Goal: Register for event/course

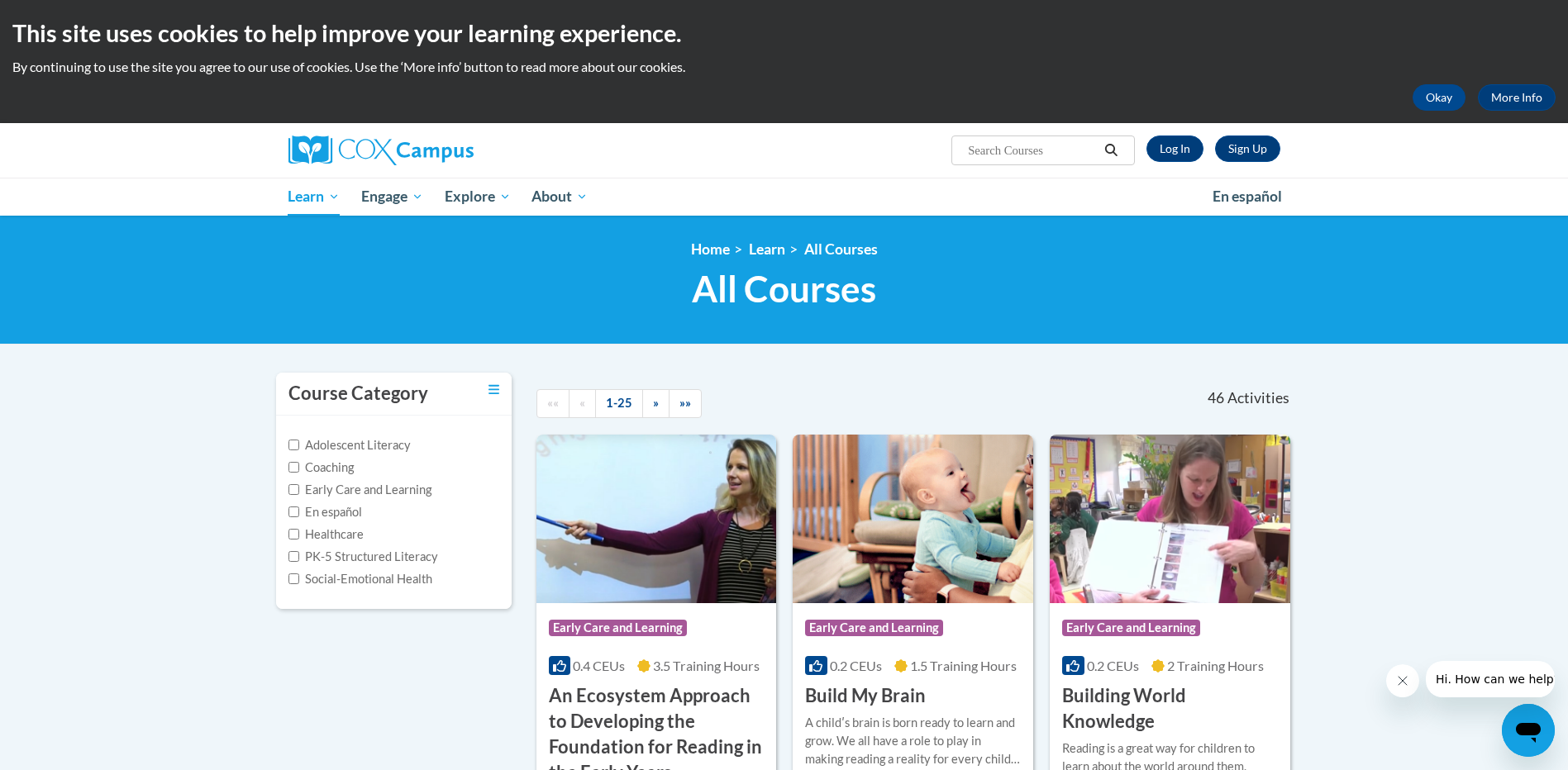
click at [403, 489] on label "Early Care and Learning" at bounding box center [360, 490] width 143 height 19
click at [300, 489] on input "Early Care and Learning" at bounding box center [294, 490] width 11 height 11
checkbox input "true"
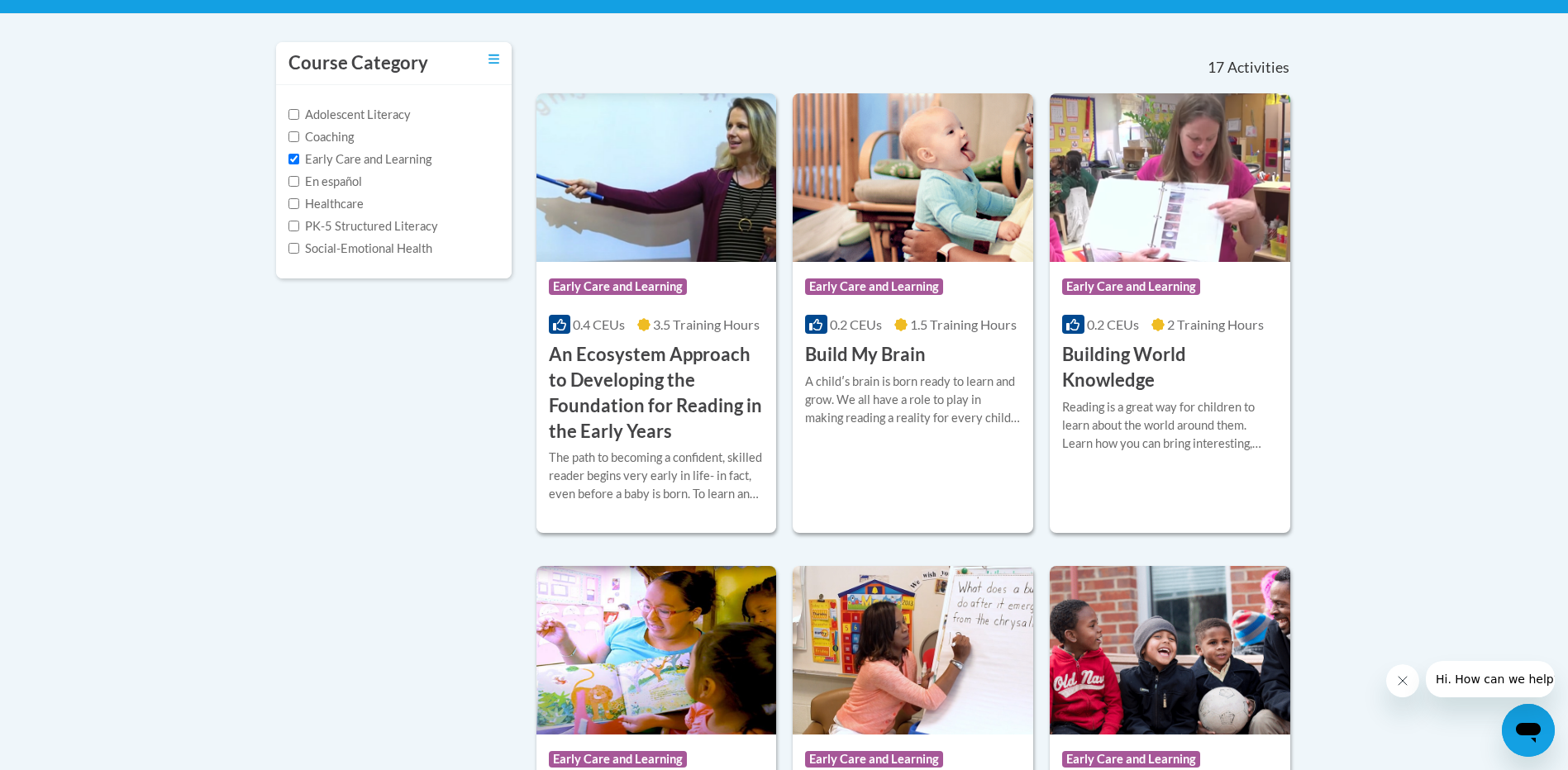
scroll to position [248, 0]
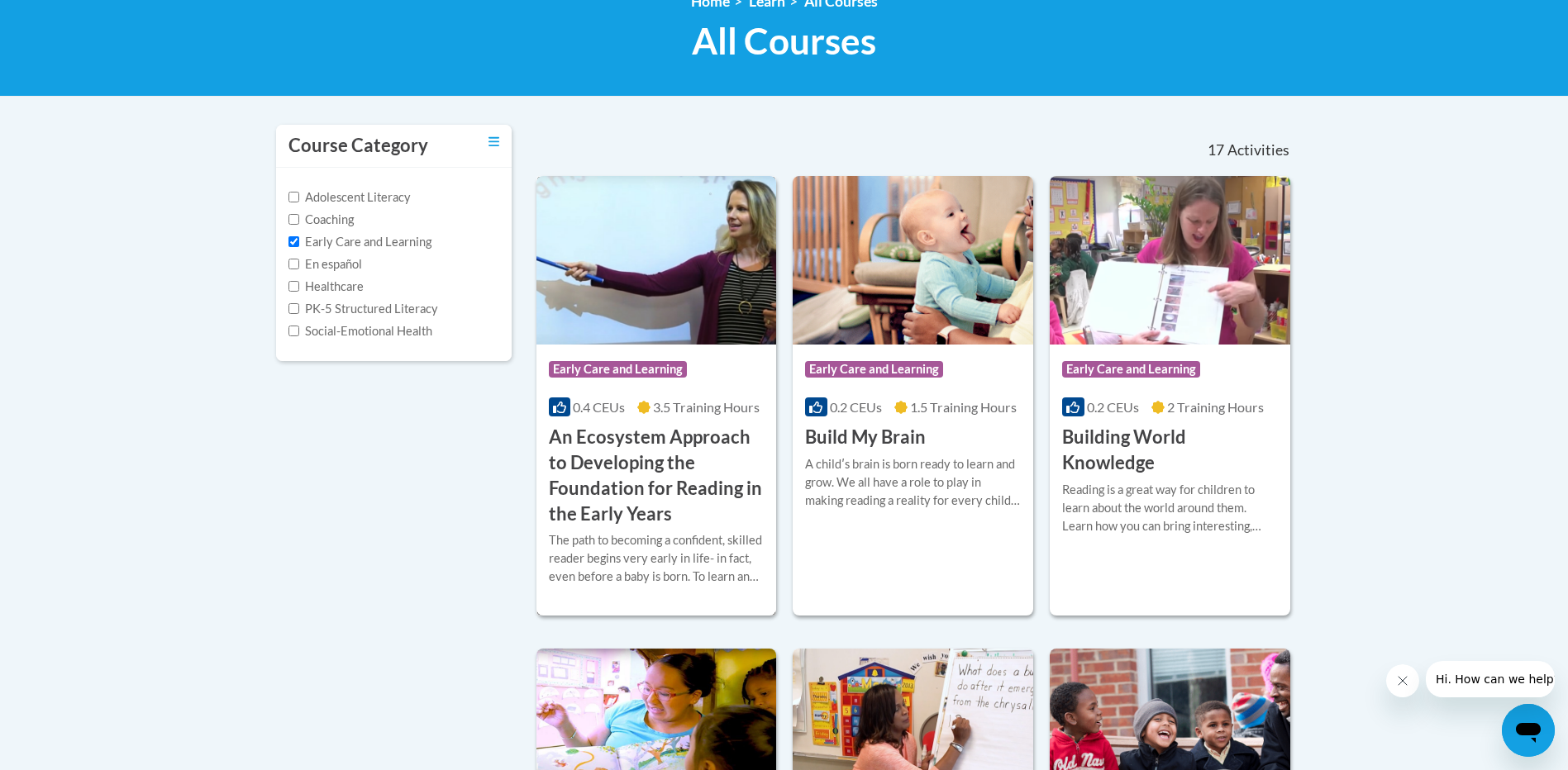
click at [639, 435] on h3 "An Ecosystem Approach to Developing the Foundation for Reading in the Early Yea…" at bounding box center [656, 475] width 215 height 102
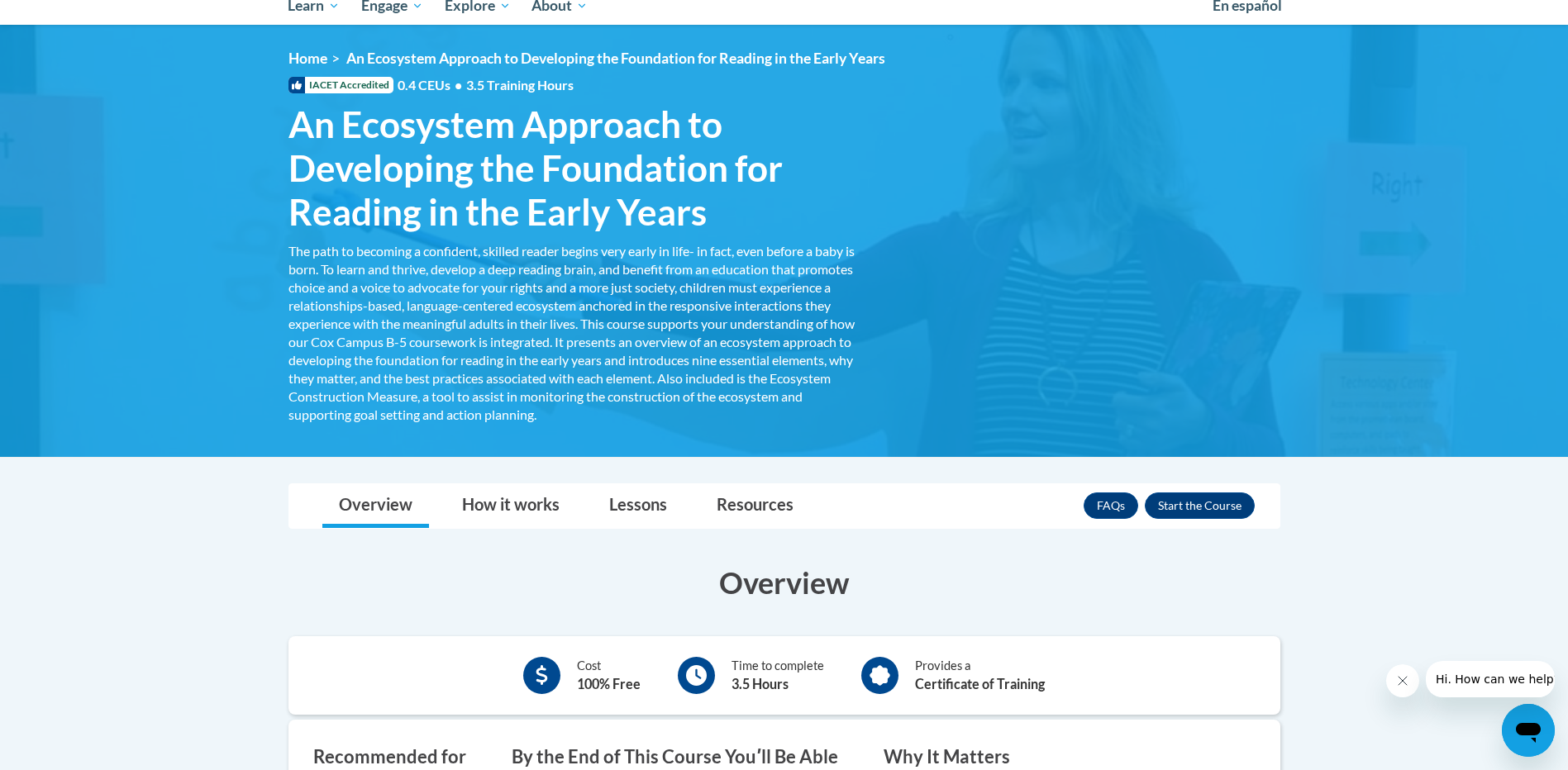
scroll to position [108, 0]
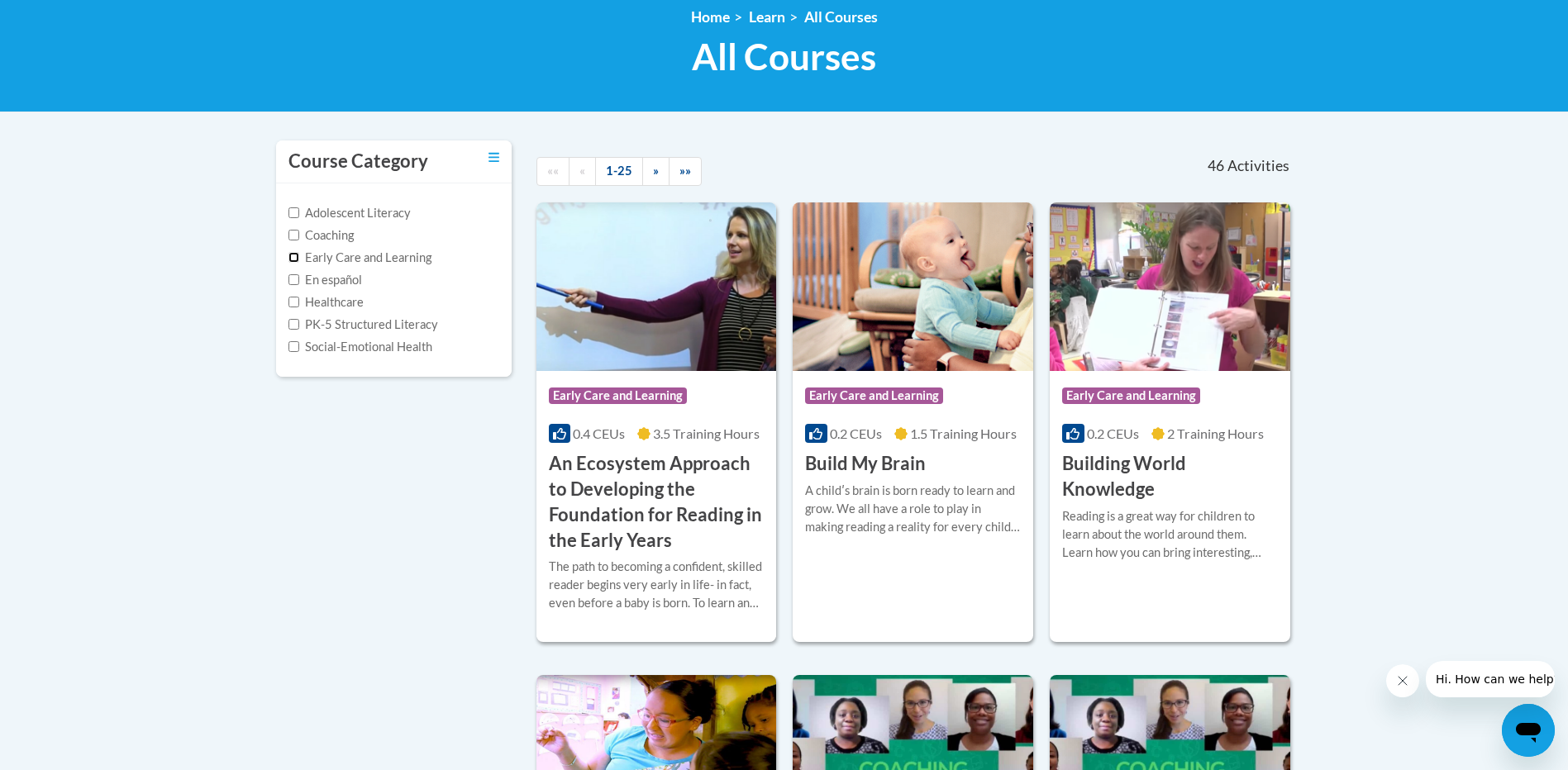
click at [297, 257] on input "Early Care and Learning" at bounding box center [294, 257] width 11 height 11
checkbox input "true"
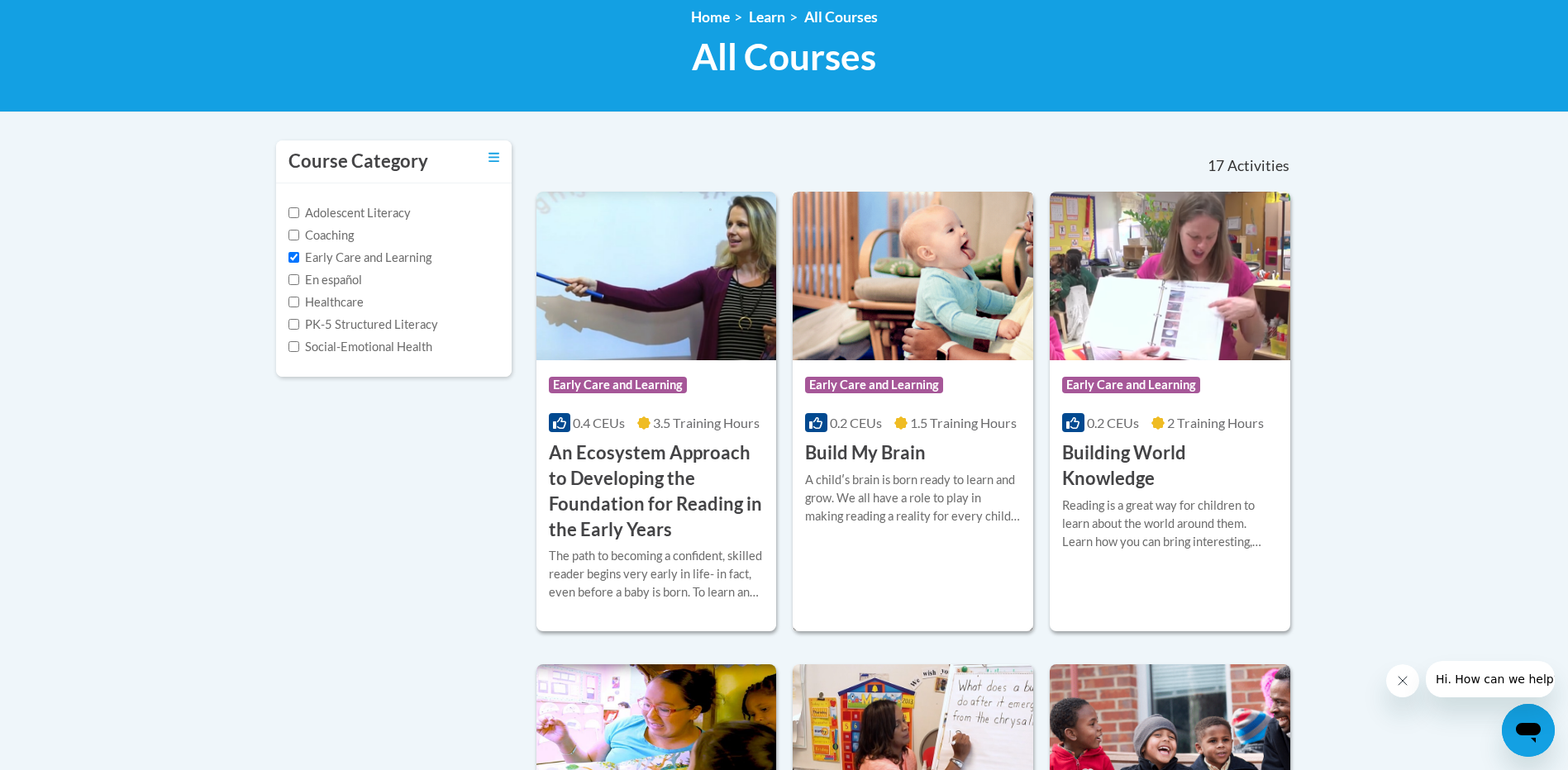
click at [854, 459] on h3 "Build My Brain" at bounding box center [865, 453] width 121 height 26
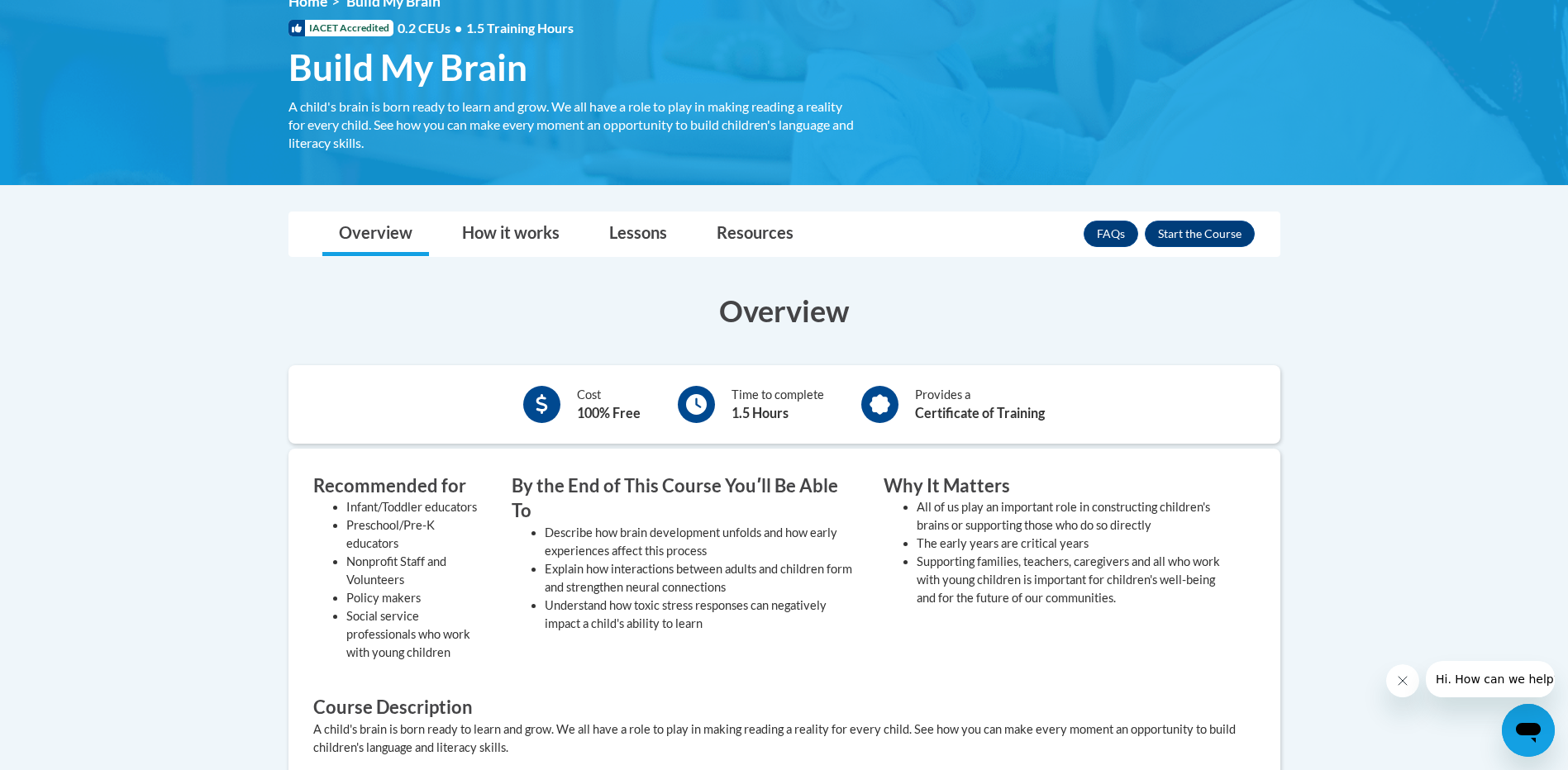
scroll to position [413, 0]
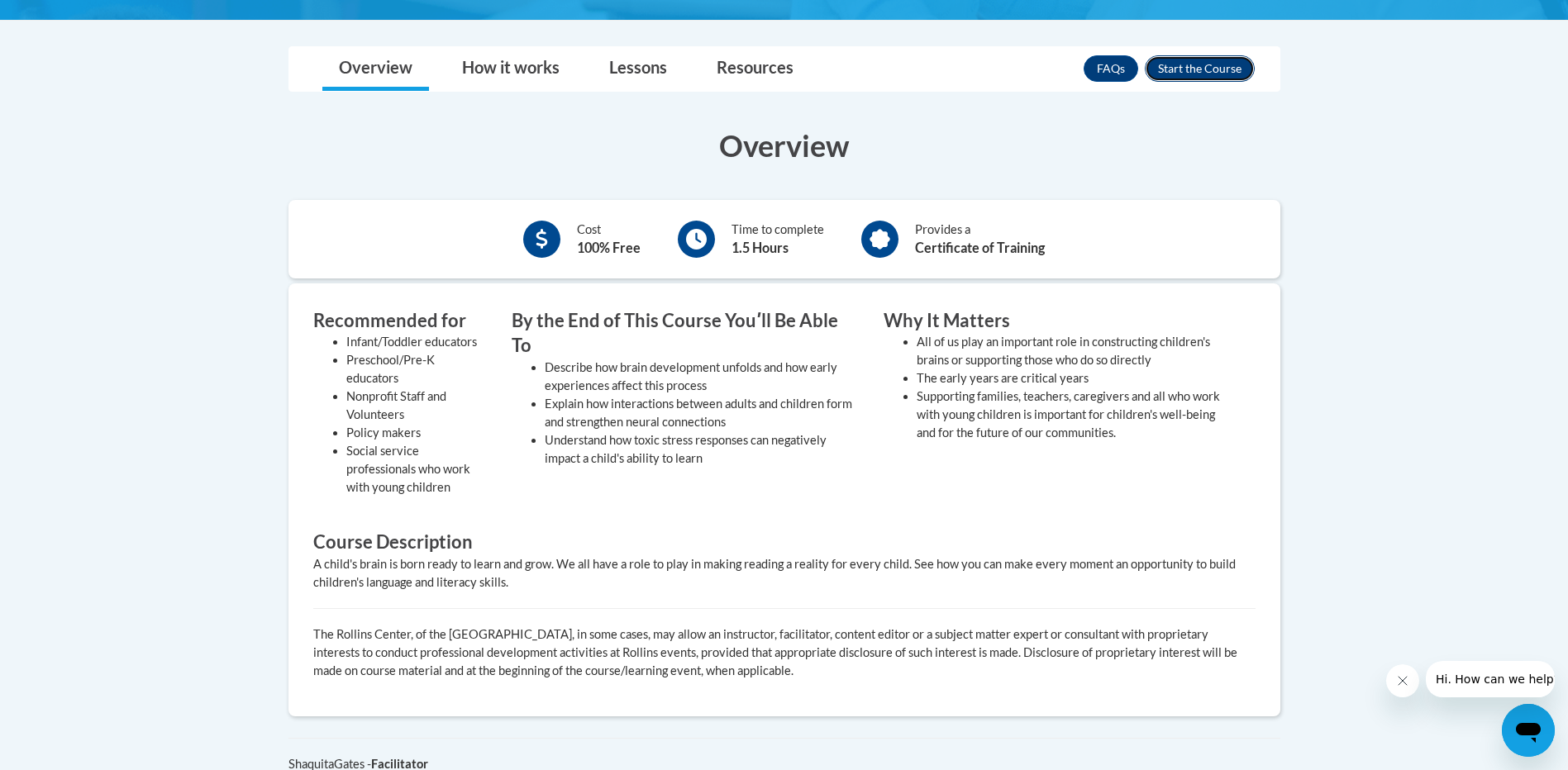
click at [1211, 74] on button "Enroll" at bounding box center [1200, 68] width 110 height 27
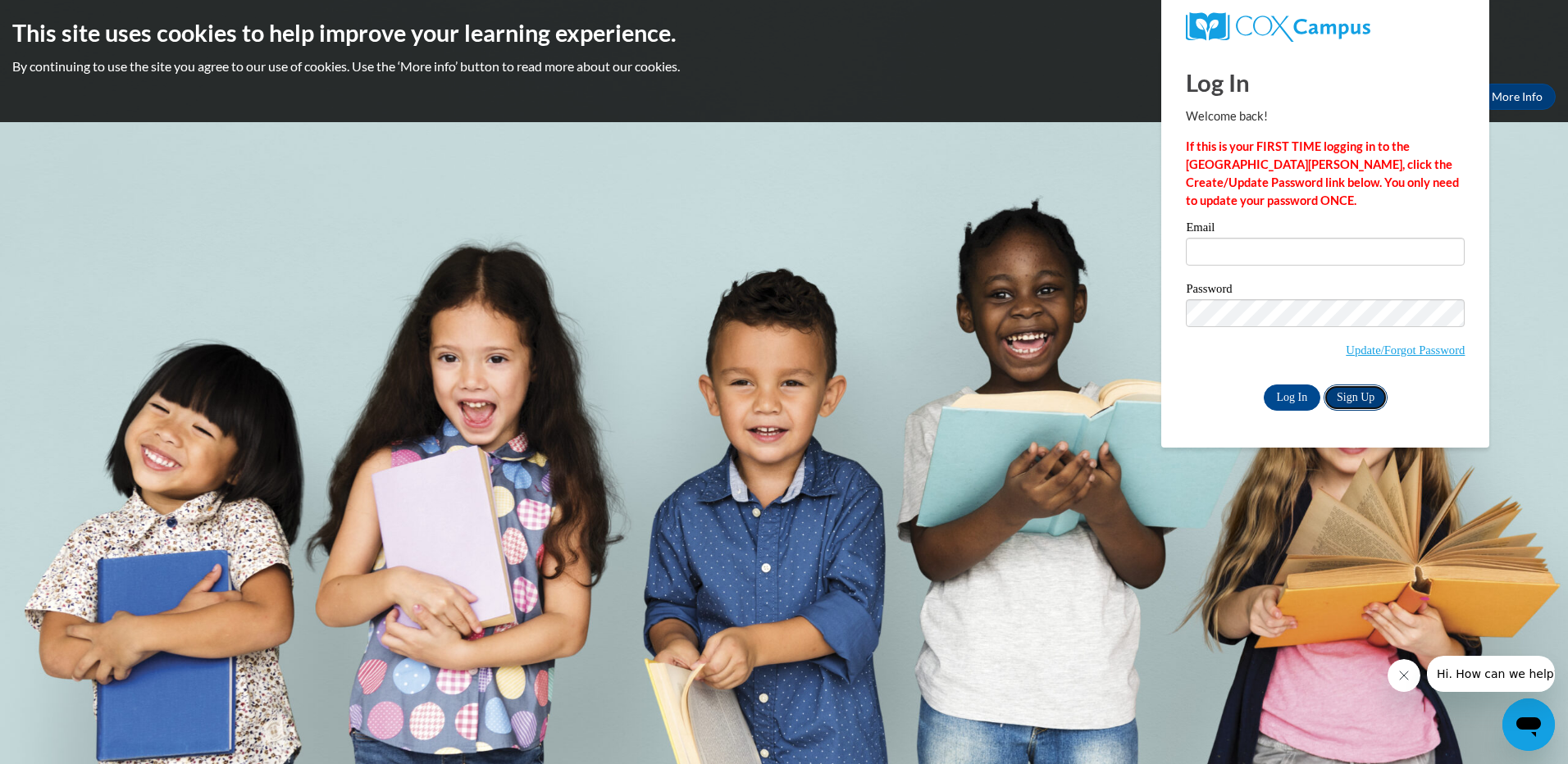
click at [1360, 403] on link "Sign Up" at bounding box center [1355, 397] width 64 height 26
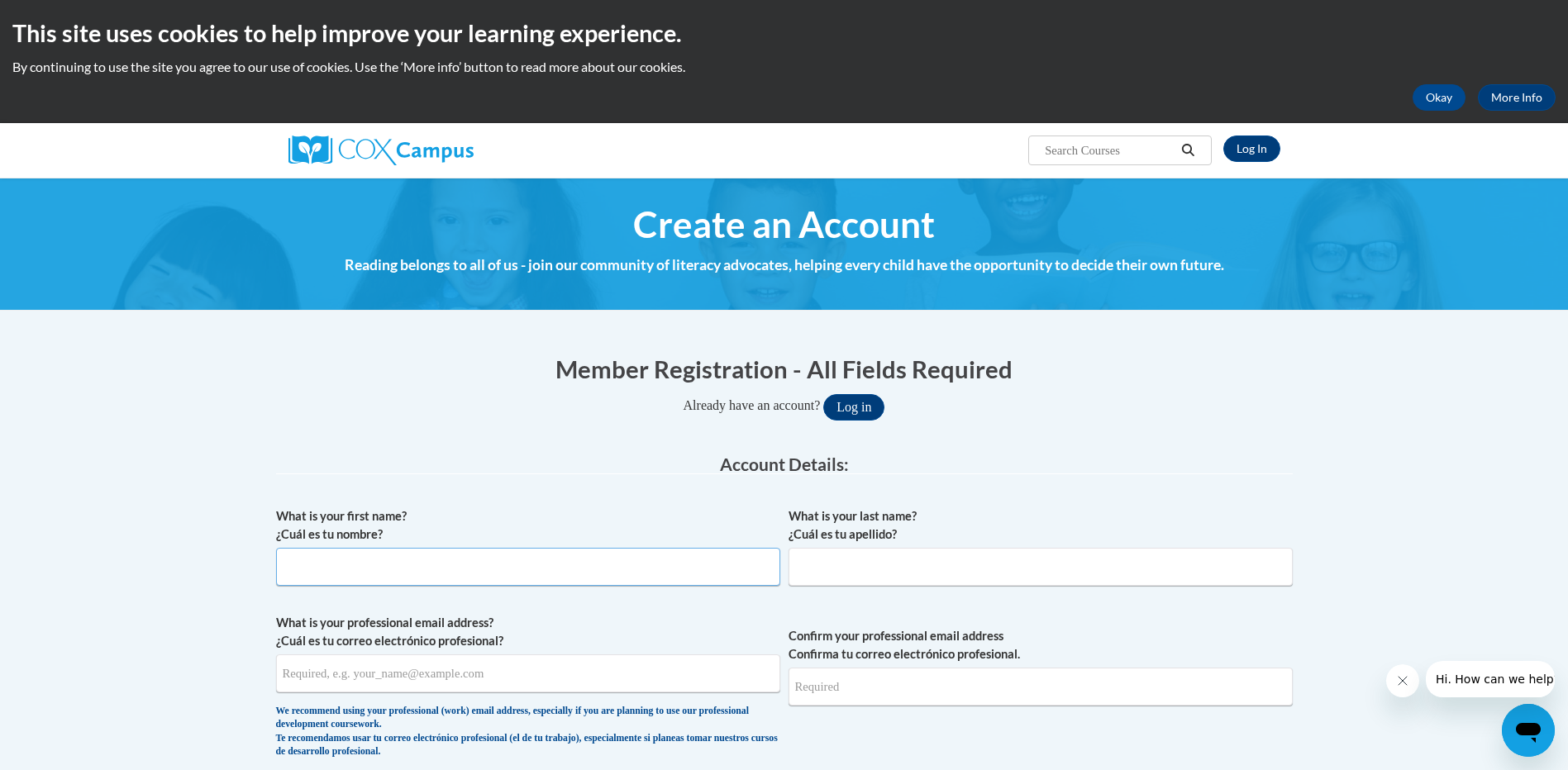
click at [499, 569] on input "What is your first name? ¿Cuál es tu nombre?" at bounding box center [528, 566] width 504 height 38
type input "n"
type input "NAGA LAKSHMI"
type input "KAKUMANU"
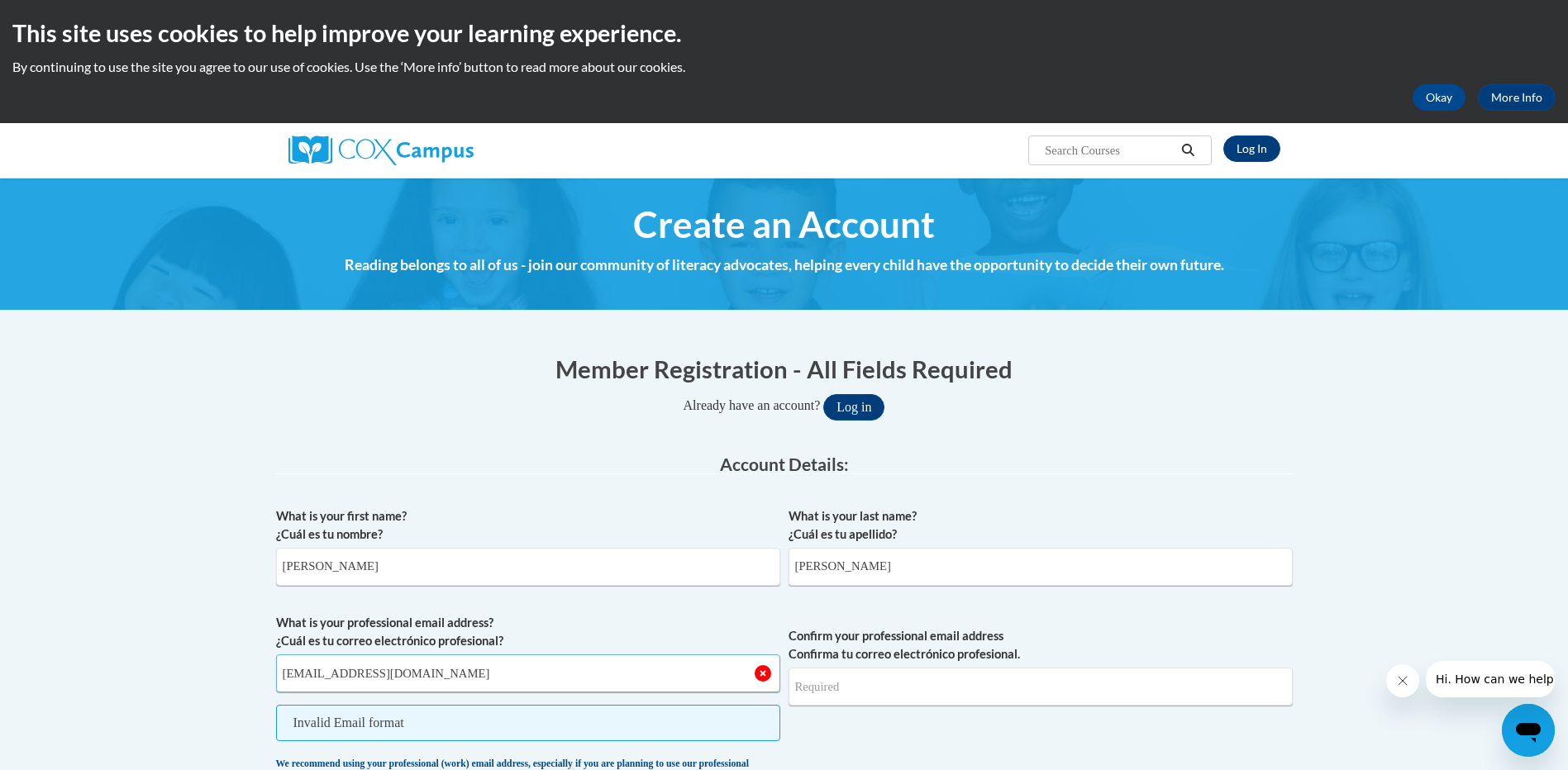
type input "KNLAKSHMI10@GMAIL.COM"
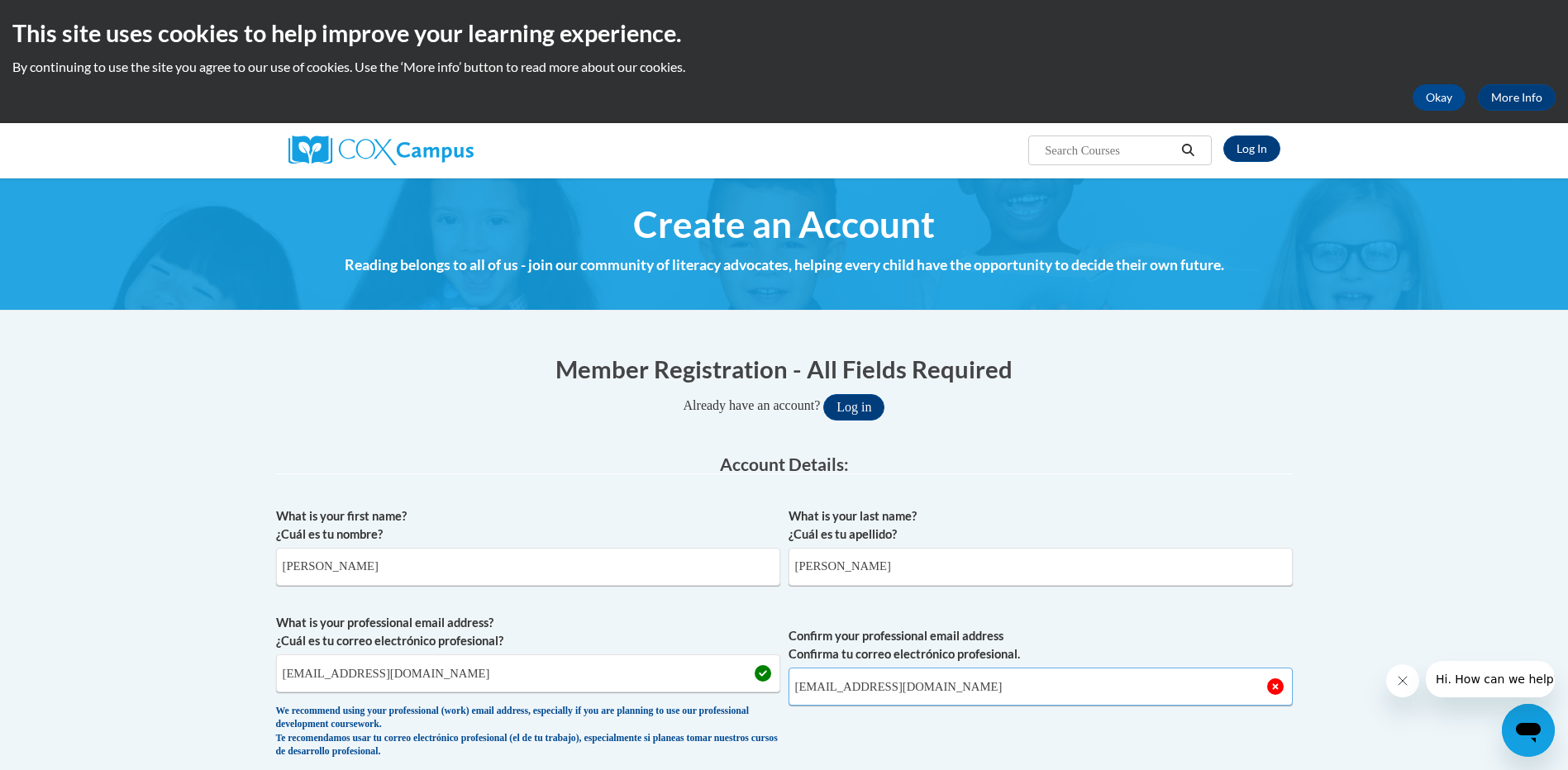
type input "KNLAKSHMI10@GMAIL.COM"
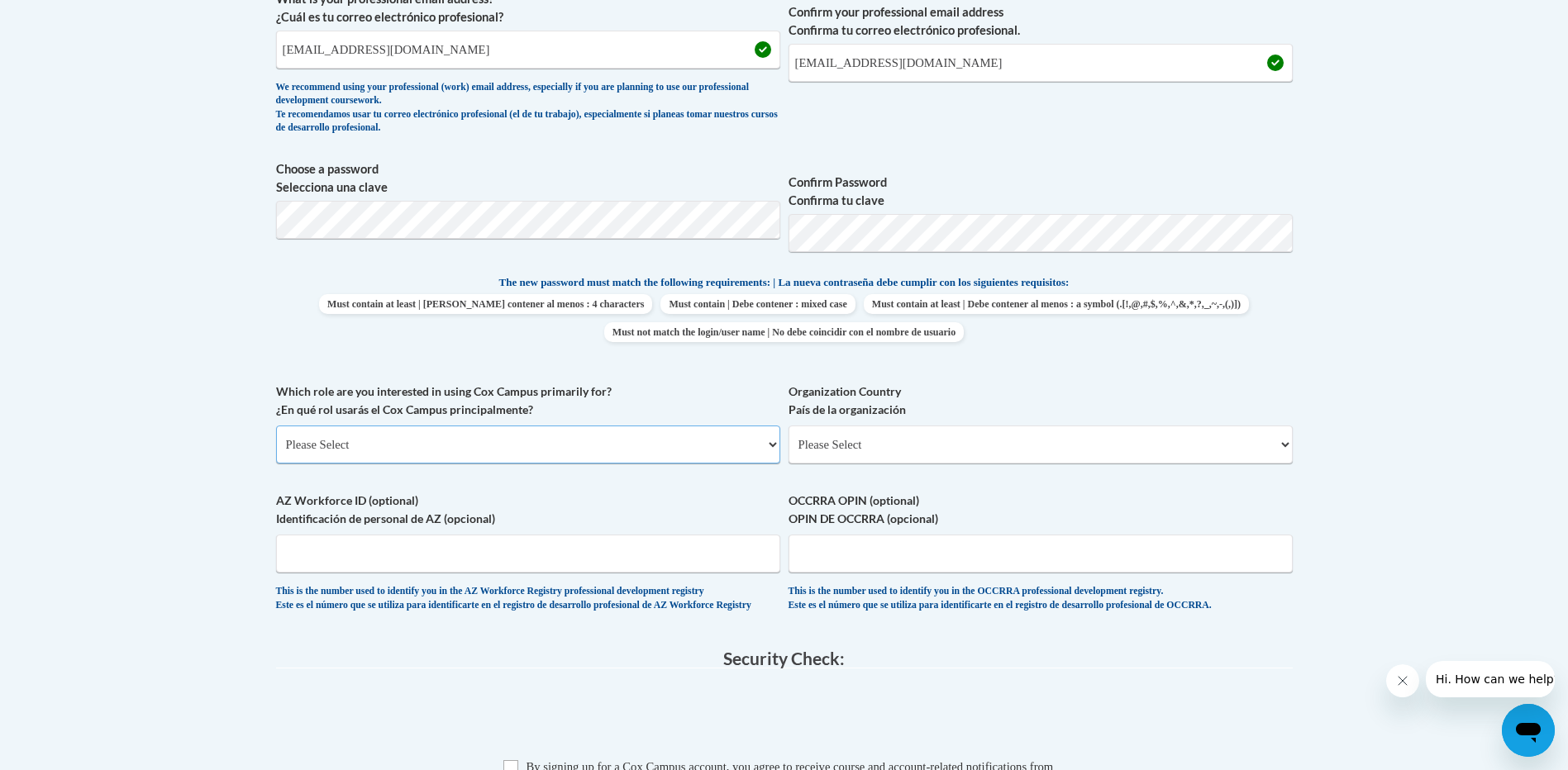
scroll to position [707, 0]
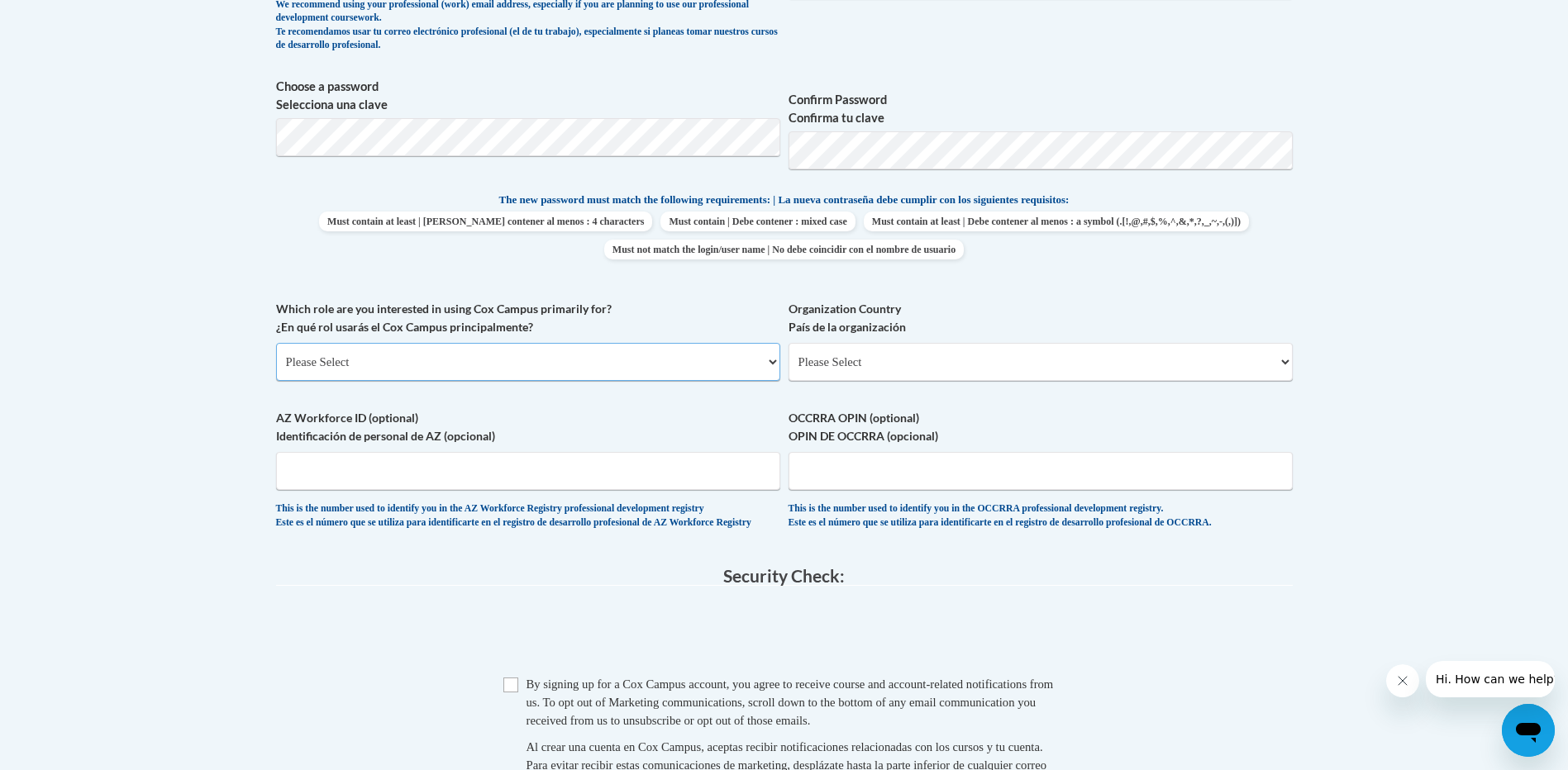
click at [422, 364] on select "Please Select College/University | Colegio/Universidad Community/Nonprofit Part…" at bounding box center [528, 362] width 504 height 38
select select "fbf2d438-af2f-41f8-98f1-81c410e29de3"
click at [277, 343] on select "Please Select College/University | Colegio/Universidad Community/Nonprofit Part…" at bounding box center [528, 362] width 504 height 38
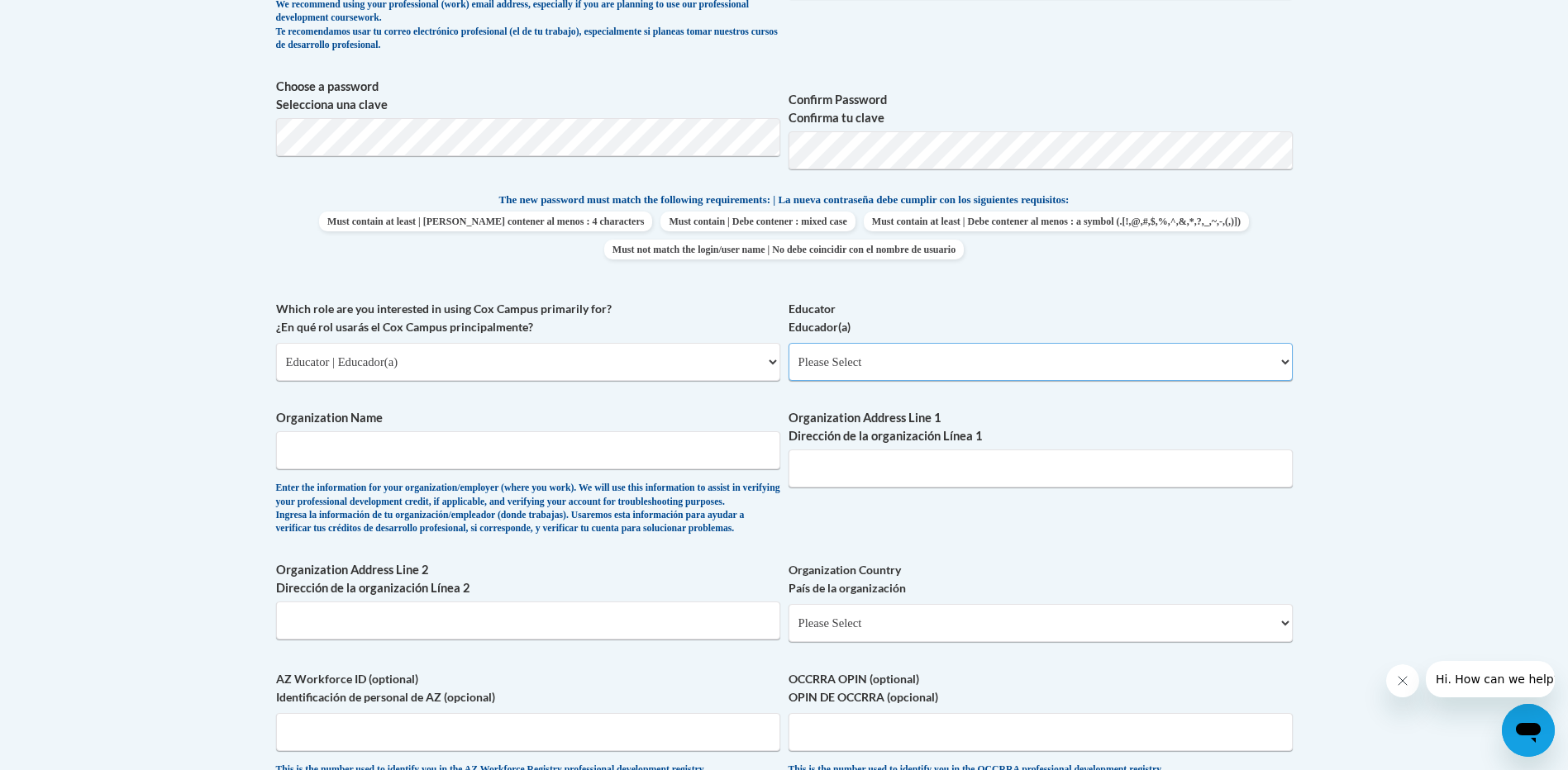
click at [830, 363] on select "Please Select Early Learning/Daycare Teacher/Family Home Care Provider | Maestr…" at bounding box center [1041, 362] width 504 height 38
select select "5e2af403-4f2c-4e49-a02f-103e55d7b75b"
click at [789, 343] on select "Please Select Early Learning/Daycare Teacher/Family Home Care Provider | Maestr…" at bounding box center [1041, 362] width 504 height 38
click at [387, 451] on input "Organization Name" at bounding box center [528, 450] width 504 height 38
type input "v"
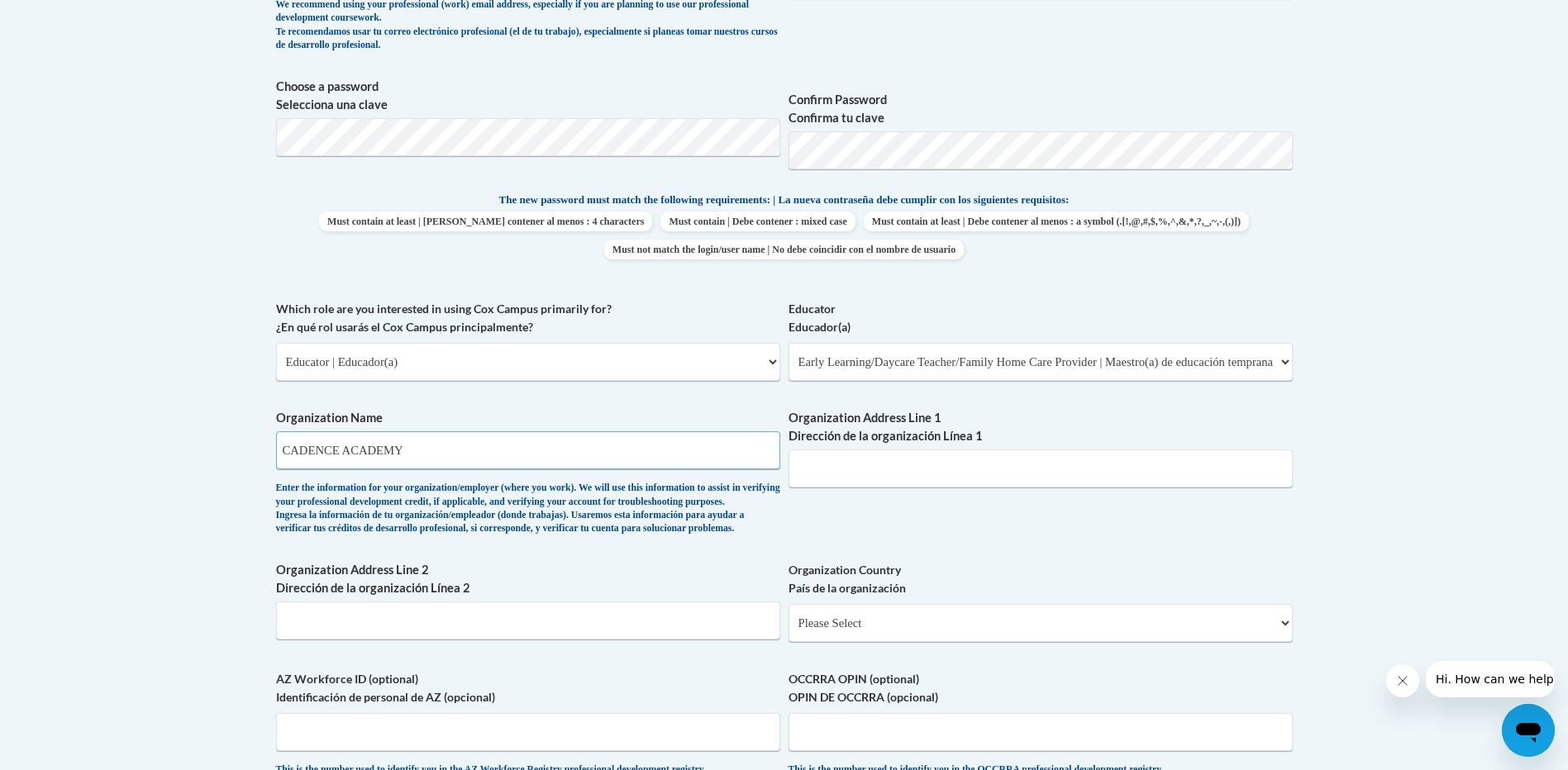
type input "CADENCE ACADEMY"
click at [900, 465] on input "Organization Address Line 1 Dirección de la organización Línea 1" at bounding box center [1041, 468] width 504 height 38
type input "225 PARKRIDGE PARK WAY, ALPHARETTA, GA 30005"
click at [925, 642] on select "Please Select United States | Estados Unidos Outside of the United States | Fue…" at bounding box center [1041, 623] width 504 height 38
select select "ad49bcad-a171-4b2e-b99c-48b446064914"
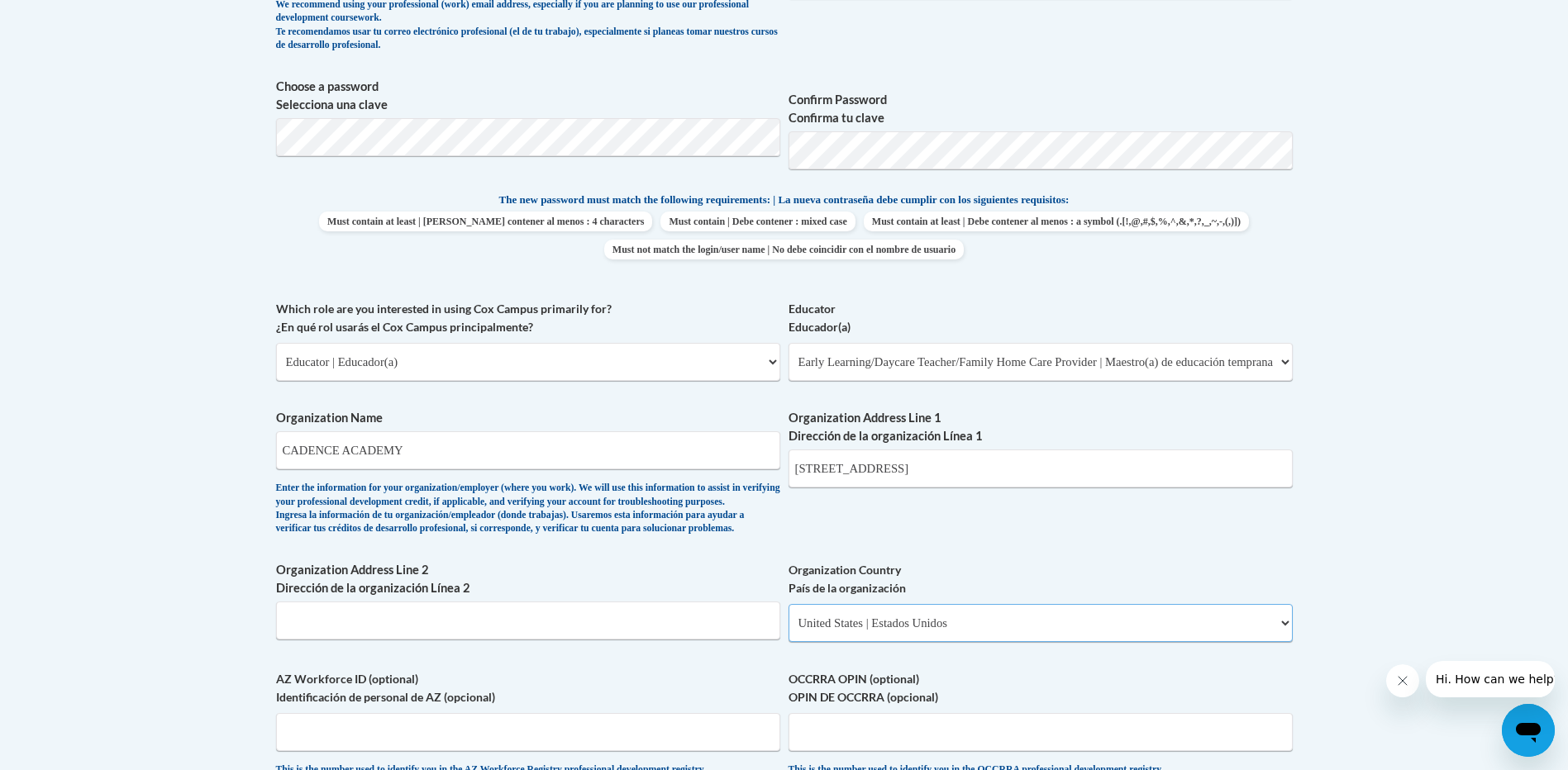
click at [789, 631] on select "Please Select United States | Estados Unidos Outside of the United States | Fue…" at bounding box center [1041, 623] width 504 height 38
select select
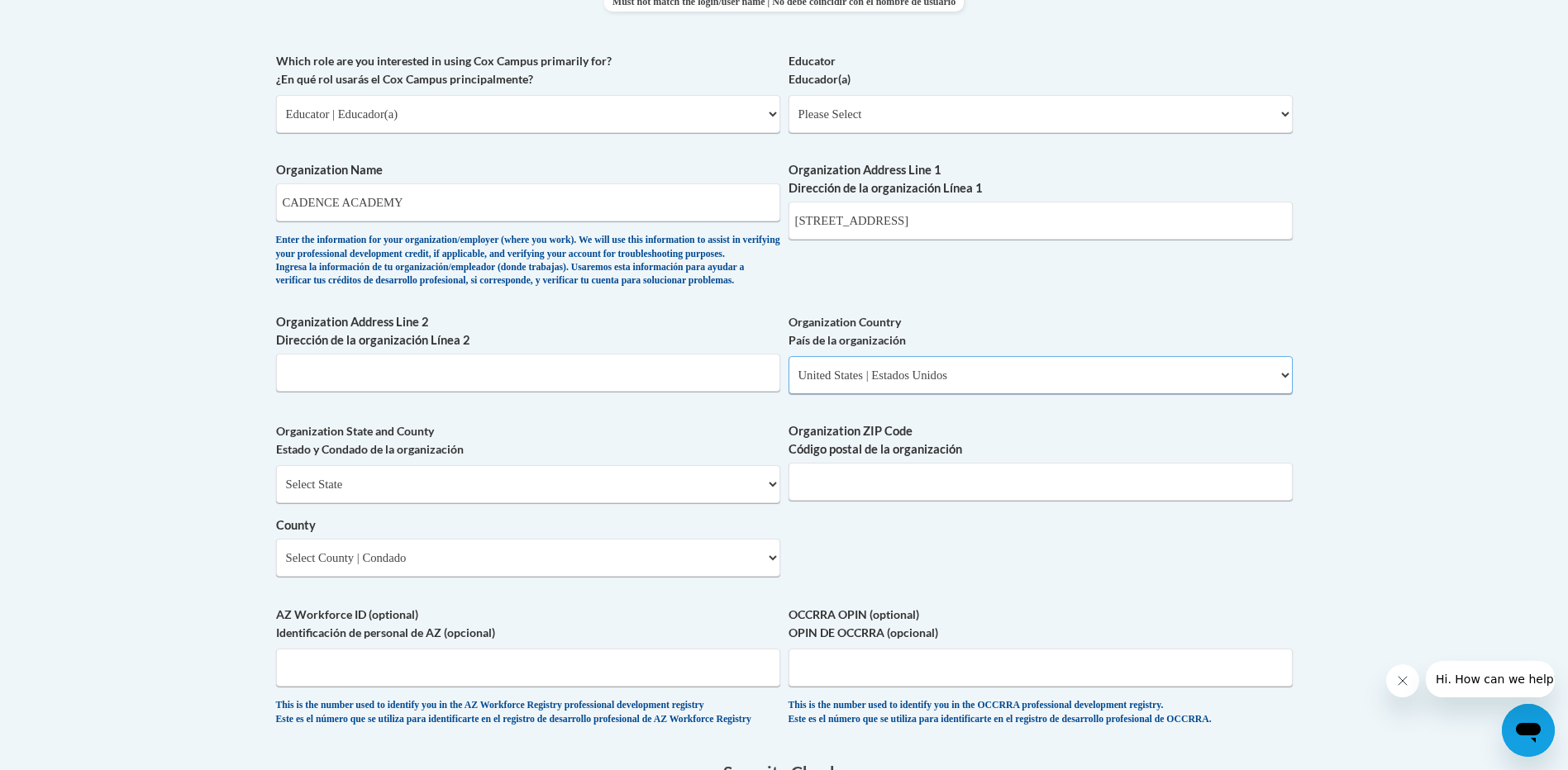
scroll to position [1038, 0]
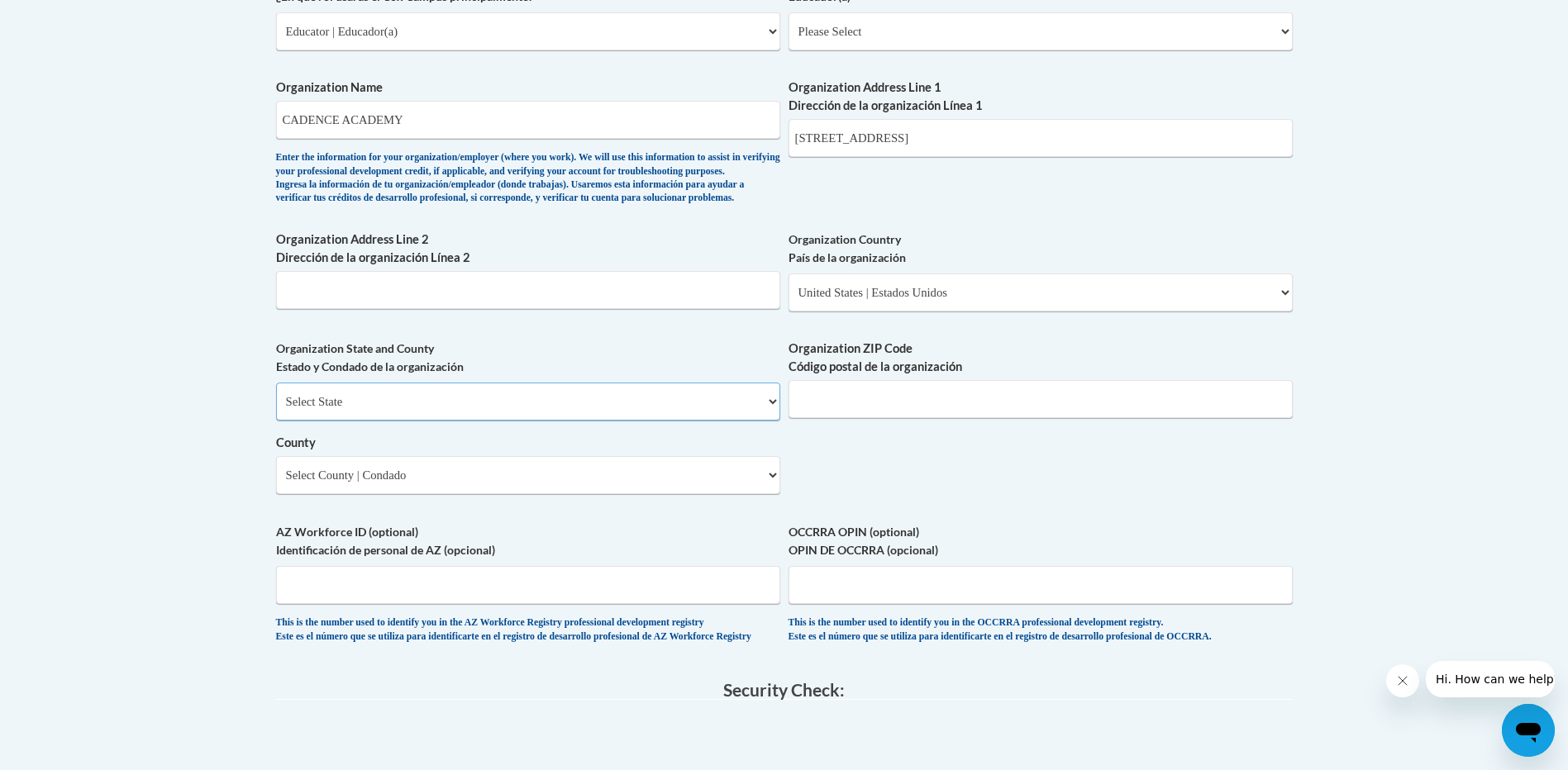
click at [389, 417] on select "Select State Alabama Alaska Arizona Arkansas California Colorado Connecticut De…" at bounding box center [528, 401] width 504 height 38
select select "Georgia"
click at [389, 417] on select "Select State Alabama Alaska Arizona Arkansas California Colorado Connecticut De…" at bounding box center [528, 401] width 504 height 38
drag, startPoint x: 1113, startPoint y: 140, endPoint x: 952, endPoint y: 135, distance: 161.1
click at [952, 135] on input "225 PARKRIDGE PARK WAY, ALPHARETTA, GA 30005" at bounding box center [1041, 137] width 504 height 38
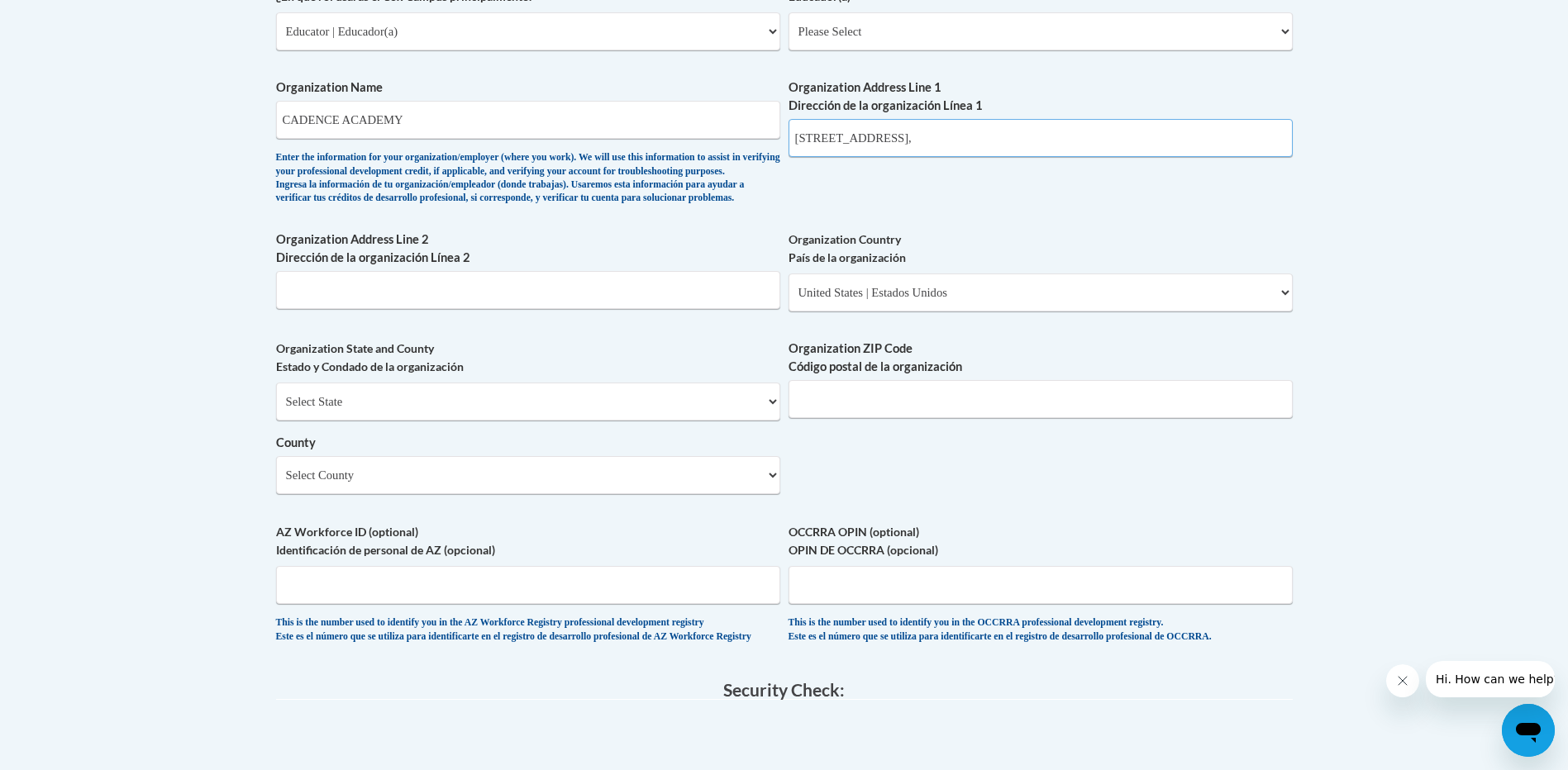
type input "225 PARKRIDGE PARK WAY,"
click at [860, 418] on input "Organization ZIP Code Código postal de la organización" at bounding box center [1041, 399] width 504 height 38
type input "30005"
click at [421, 494] on select "Select County Appling Atkinson Bacon Baker Baldwin Banks Barrow Bartow Ben Hill…" at bounding box center [528, 475] width 504 height 38
select select "Fulton"
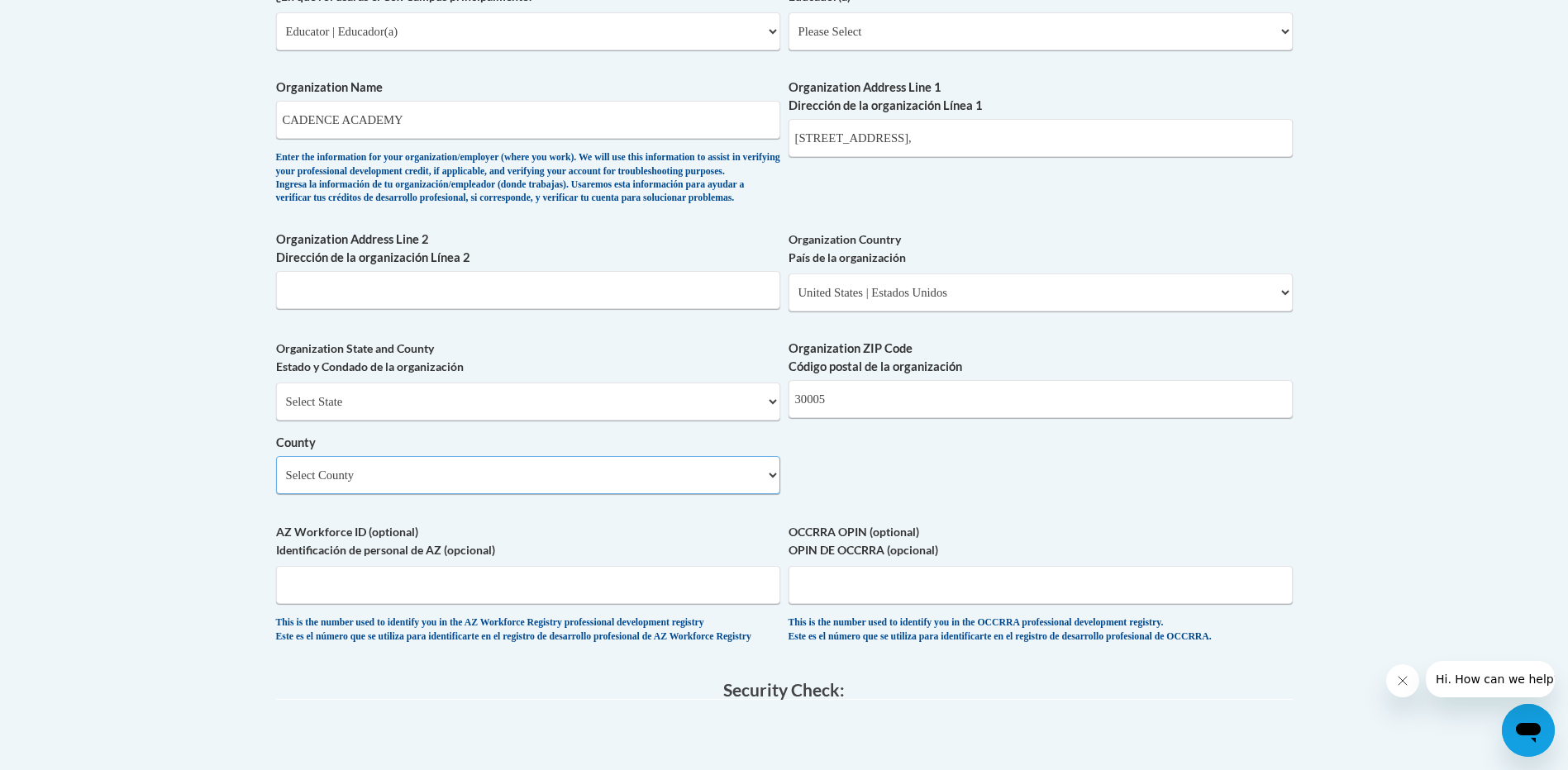
click at [421, 494] on select "Select County Appling Atkinson Bacon Baker Baldwin Banks Barrow Bartow Ben Hill…" at bounding box center [528, 475] width 504 height 38
click at [208, 556] on body "This site uses cookies to help improve your learning experience. By continuing …" at bounding box center [784, 193] width 1568 height 2462
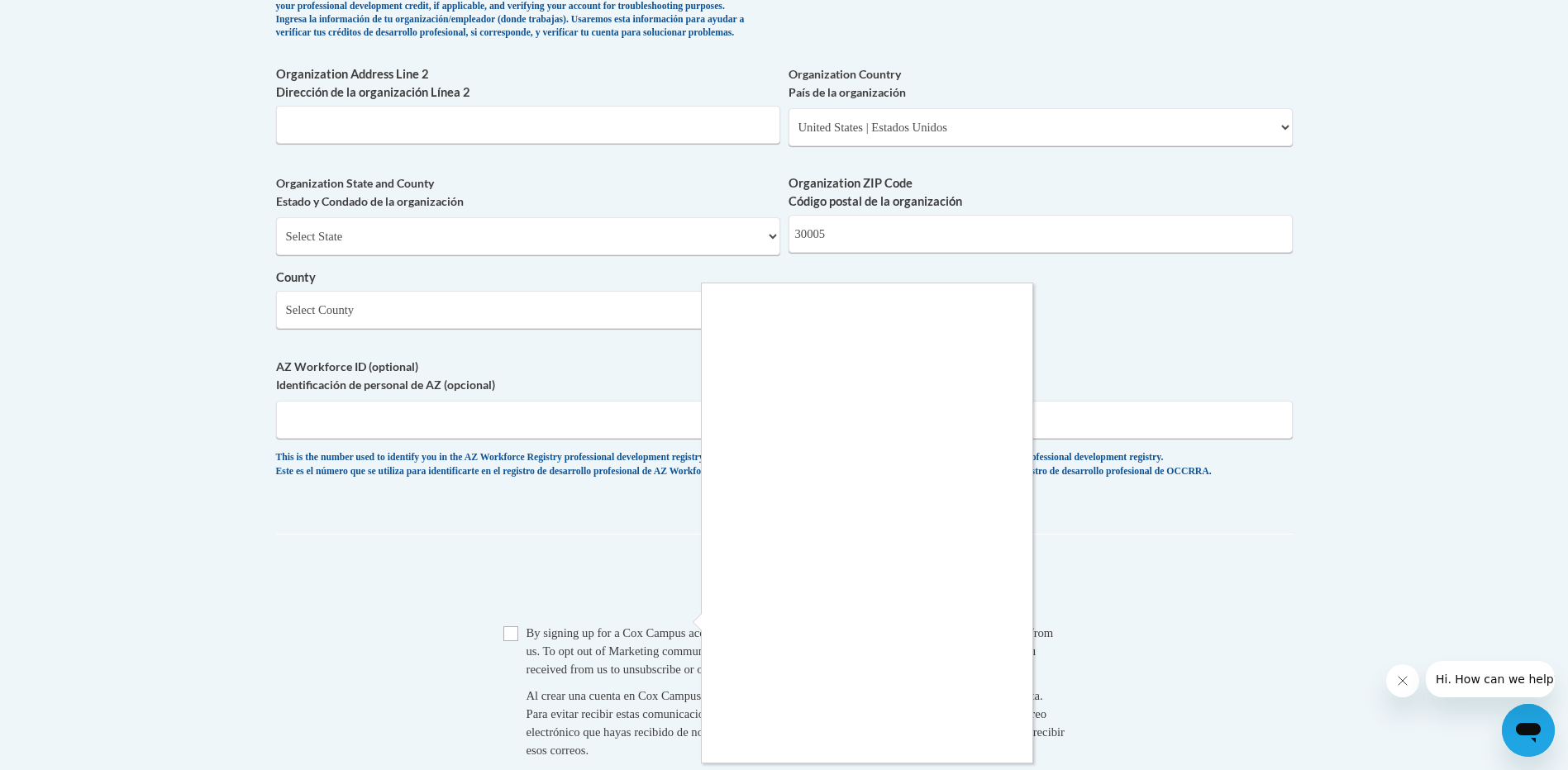
scroll to position [1285, 0]
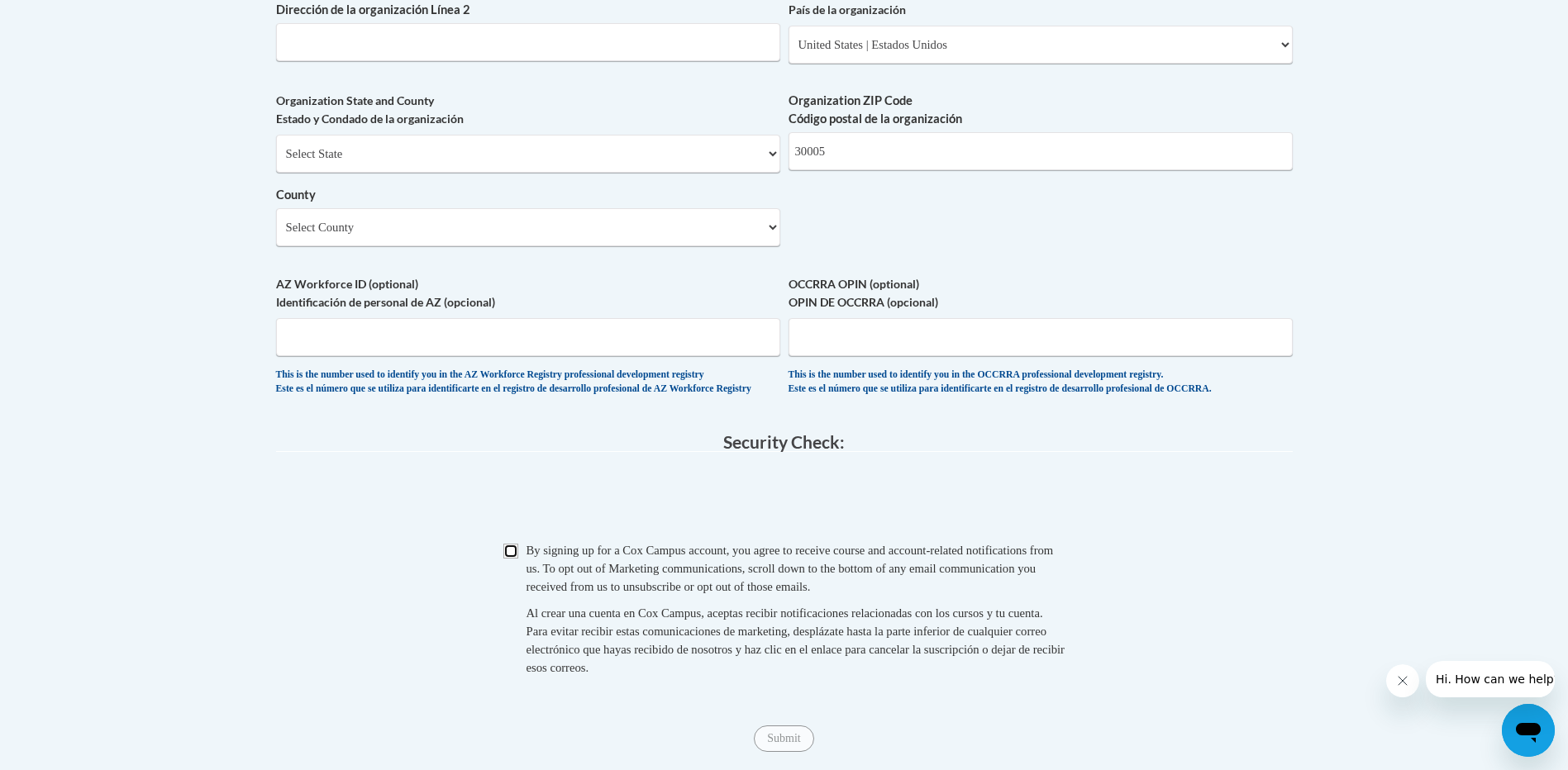
click at [510, 559] on input "Checkbox" at bounding box center [511, 551] width 15 height 15
checkbox input "true"
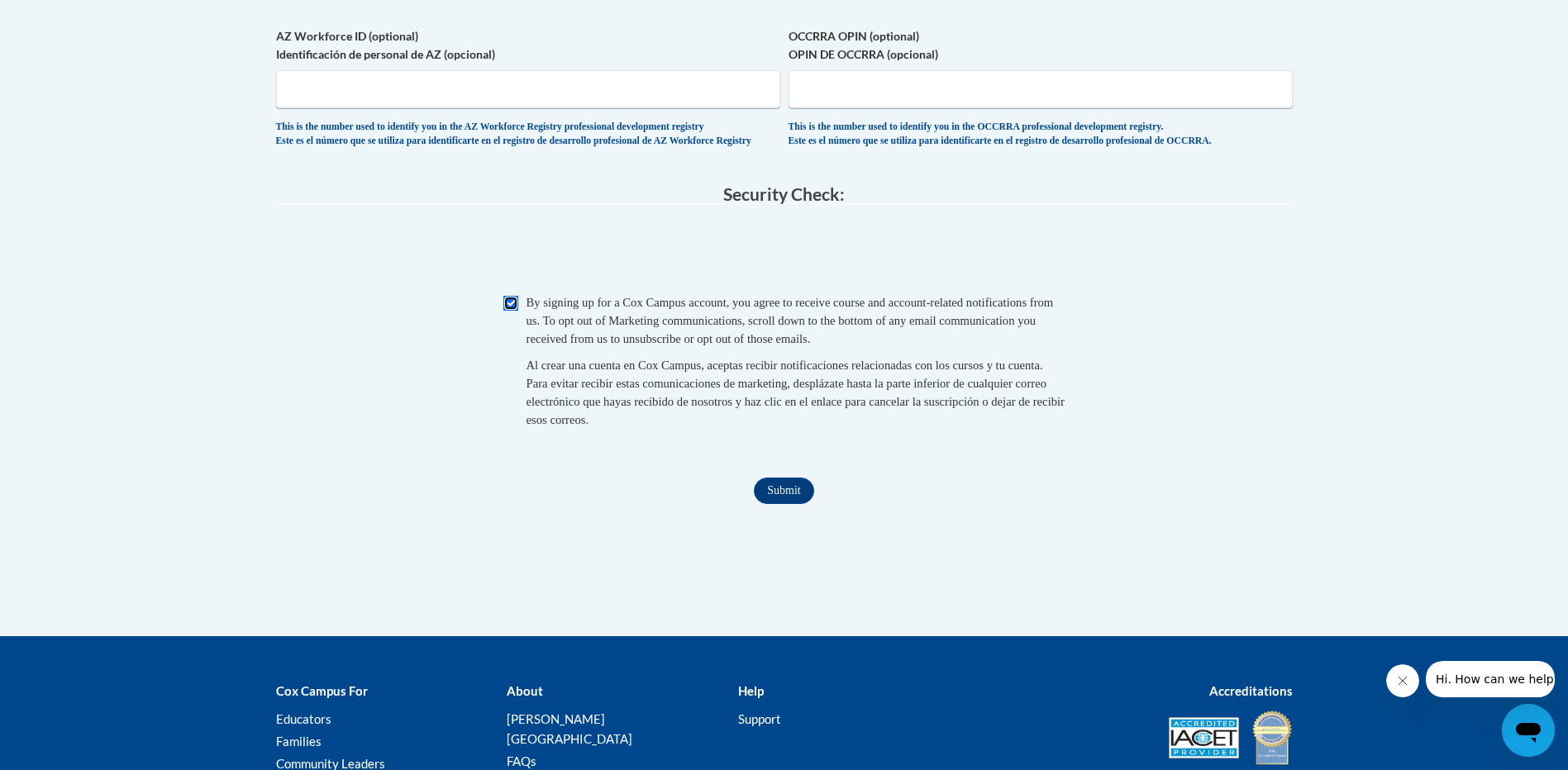
scroll to position [1616, 0]
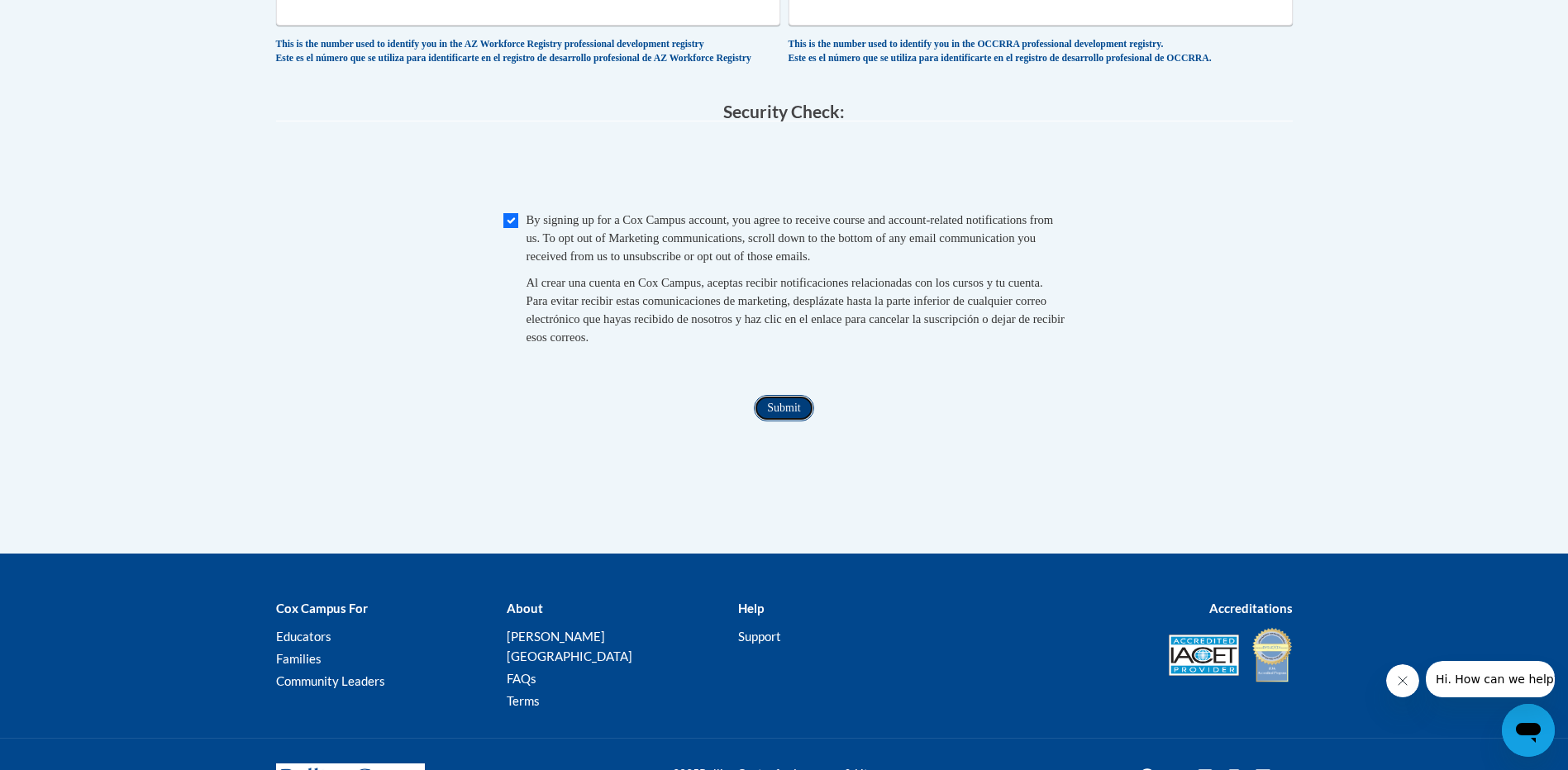
click at [775, 422] on input "Submit" at bounding box center [784, 408] width 59 height 27
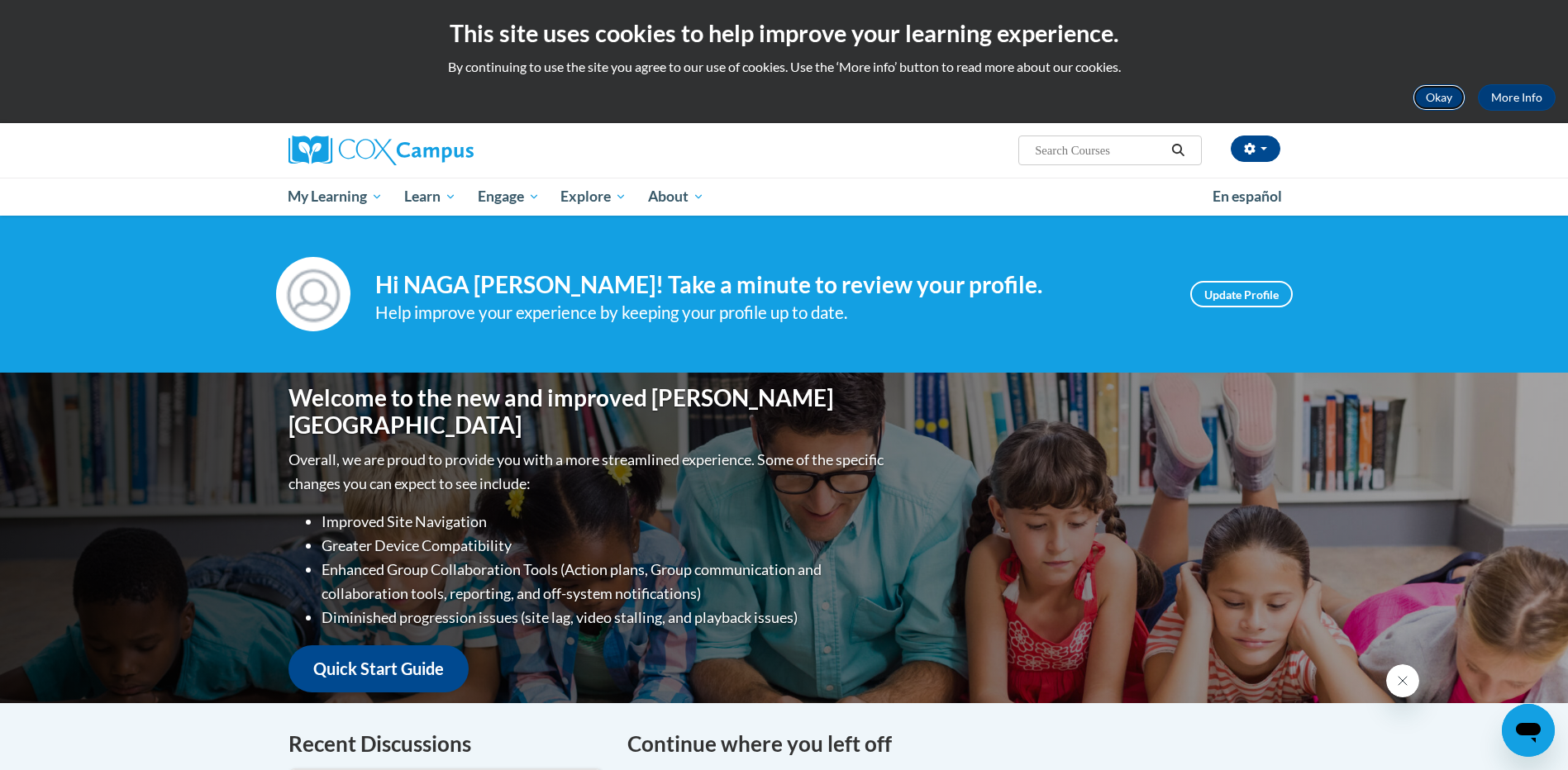
click at [1438, 106] on button "Okay" at bounding box center [1439, 97] width 53 height 27
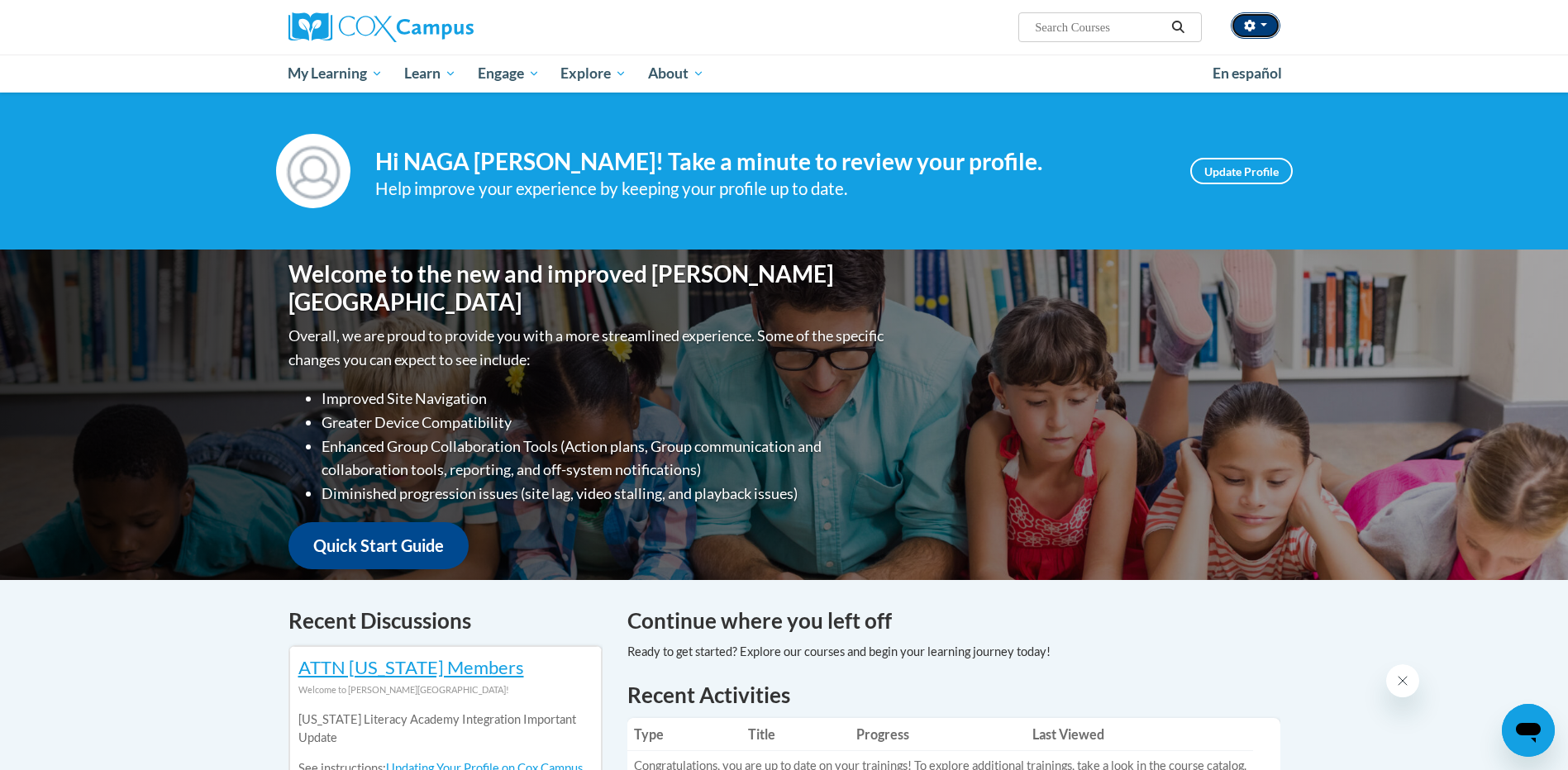
click at [1260, 21] on button "button" at bounding box center [1256, 26] width 50 height 27
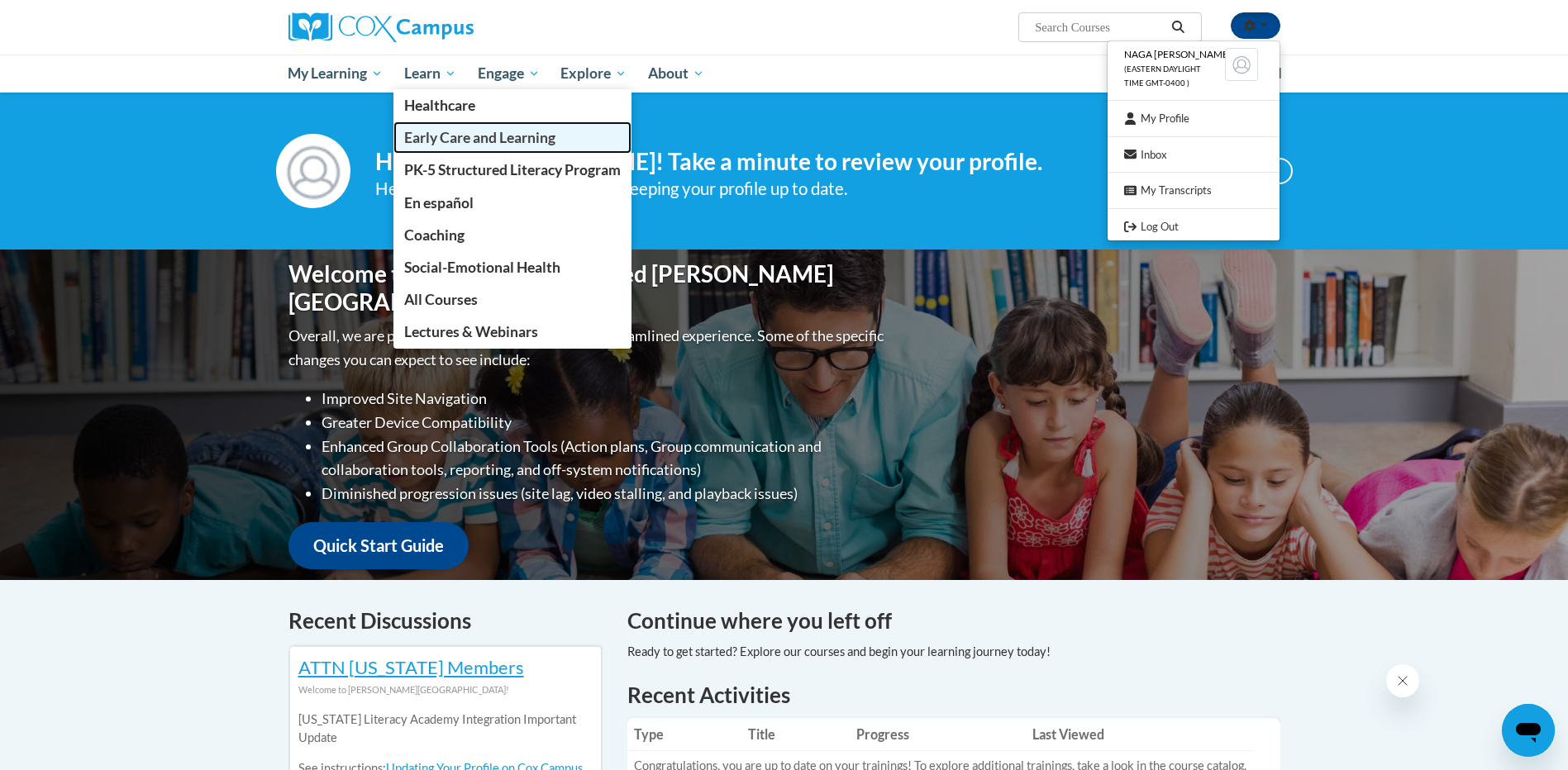
click at [485, 135] on span "Early Care and Learning" at bounding box center [480, 138] width 152 height 18
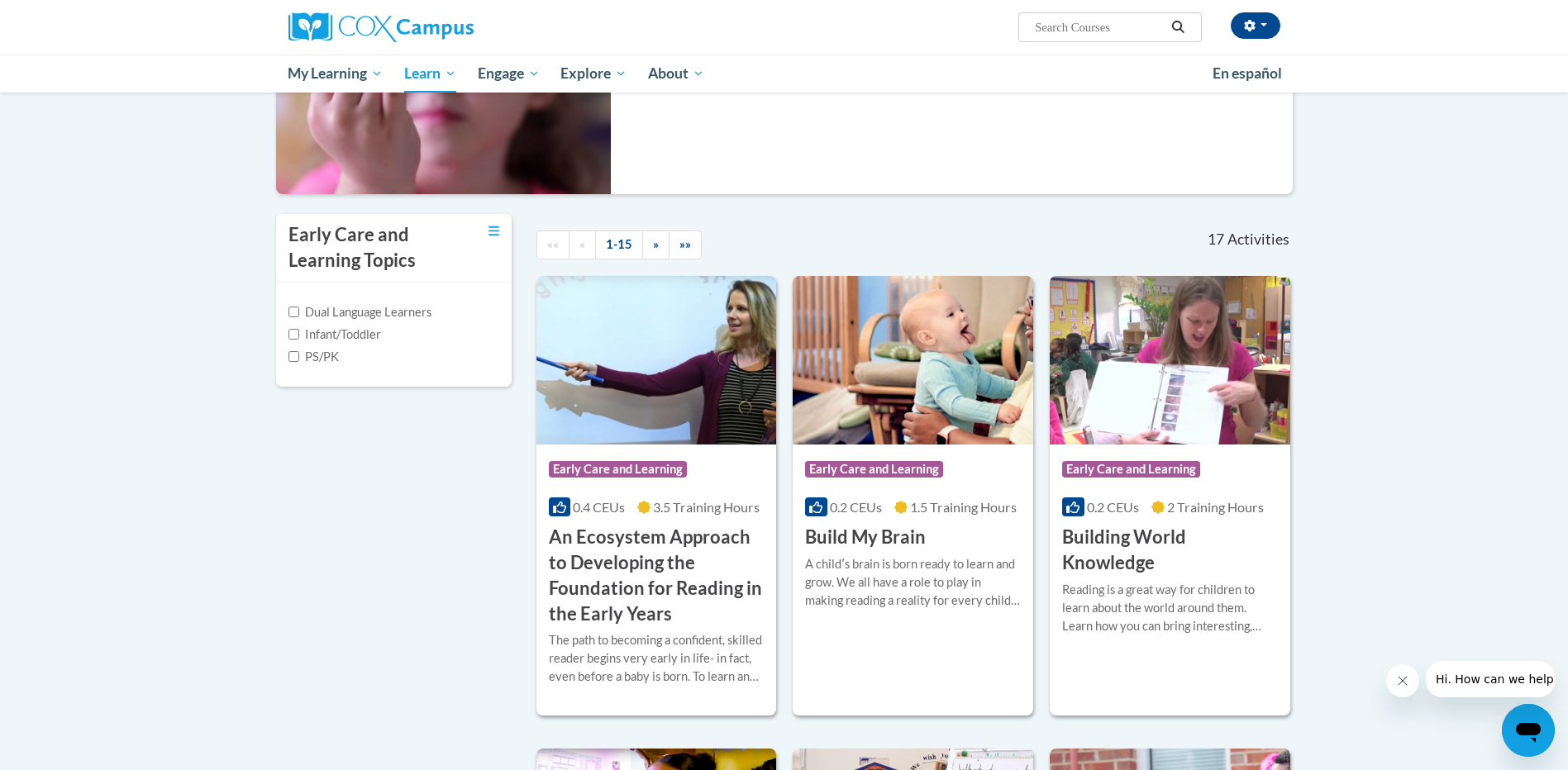
scroll to position [331, 0]
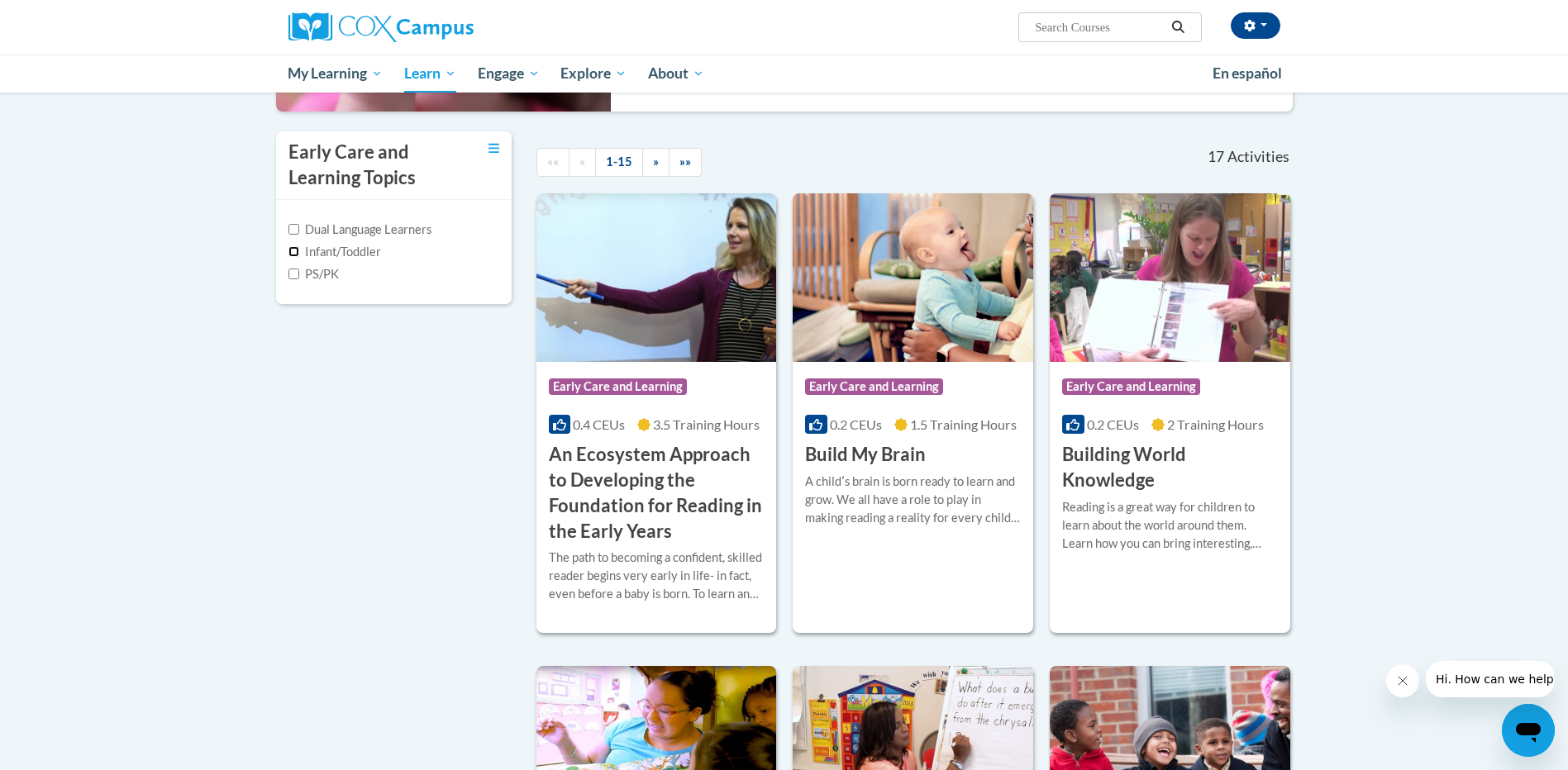
click at [296, 250] on input "Infant/Toddler" at bounding box center [294, 252] width 11 height 11
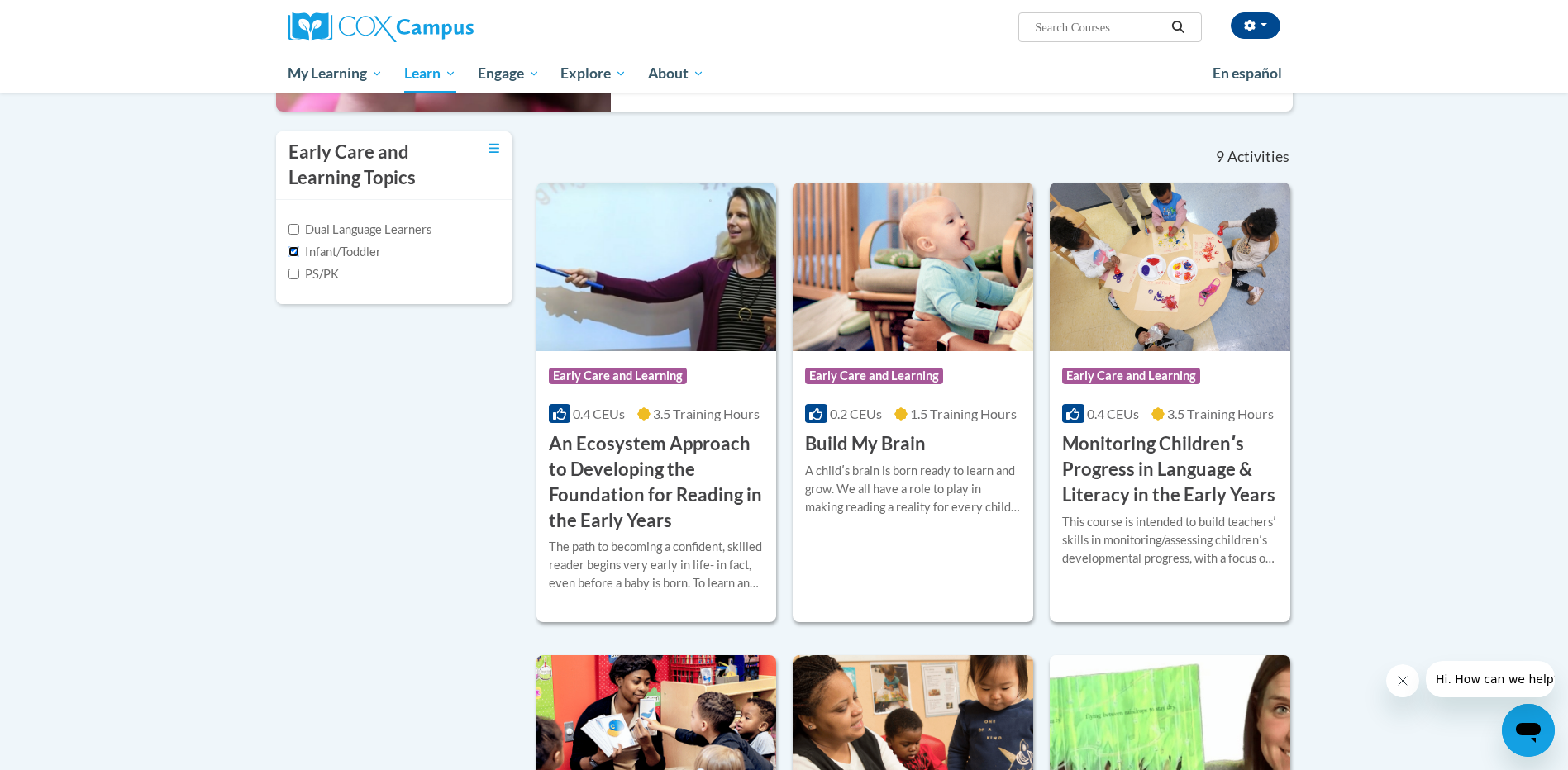
click at [296, 251] on input "Infant/Toddler" at bounding box center [294, 252] width 11 height 11
checkbox input "false"
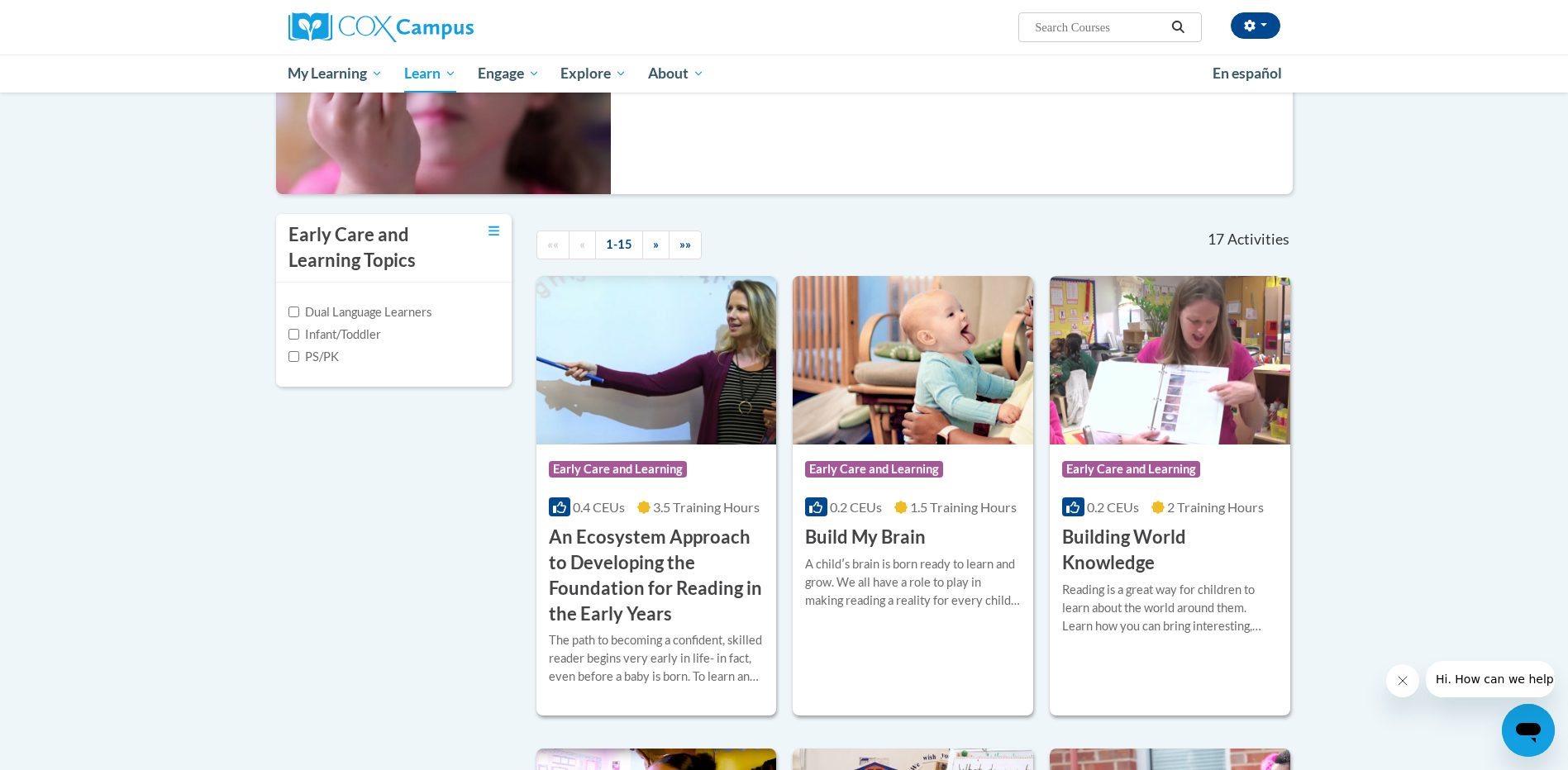
scroll to position [496, 0]
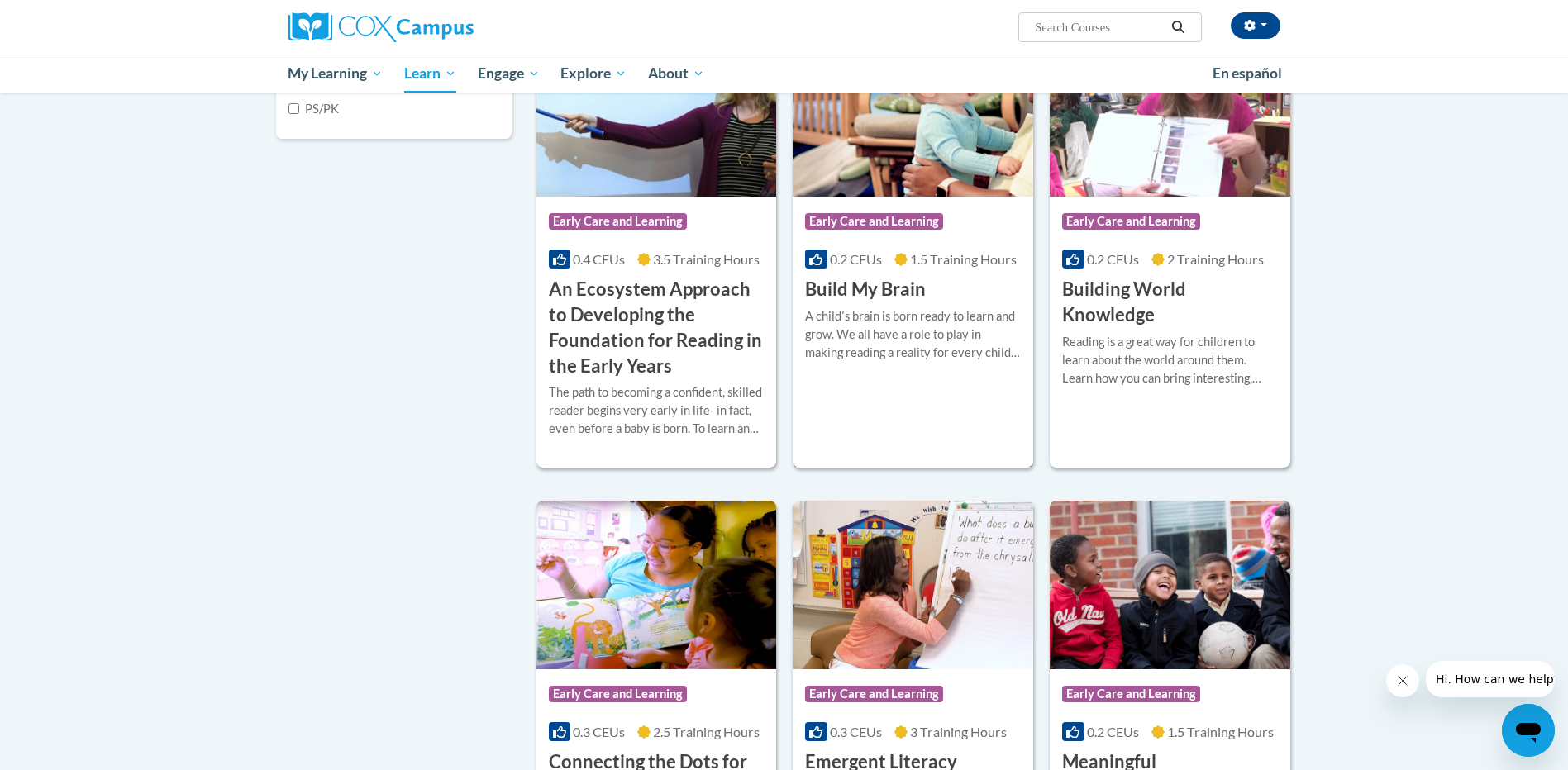
click at [926, 338] on div "A childʹs brain is born ready to learn and grow. We all have a role to play in …" at bounding box center [912, 335] width 215 height 55
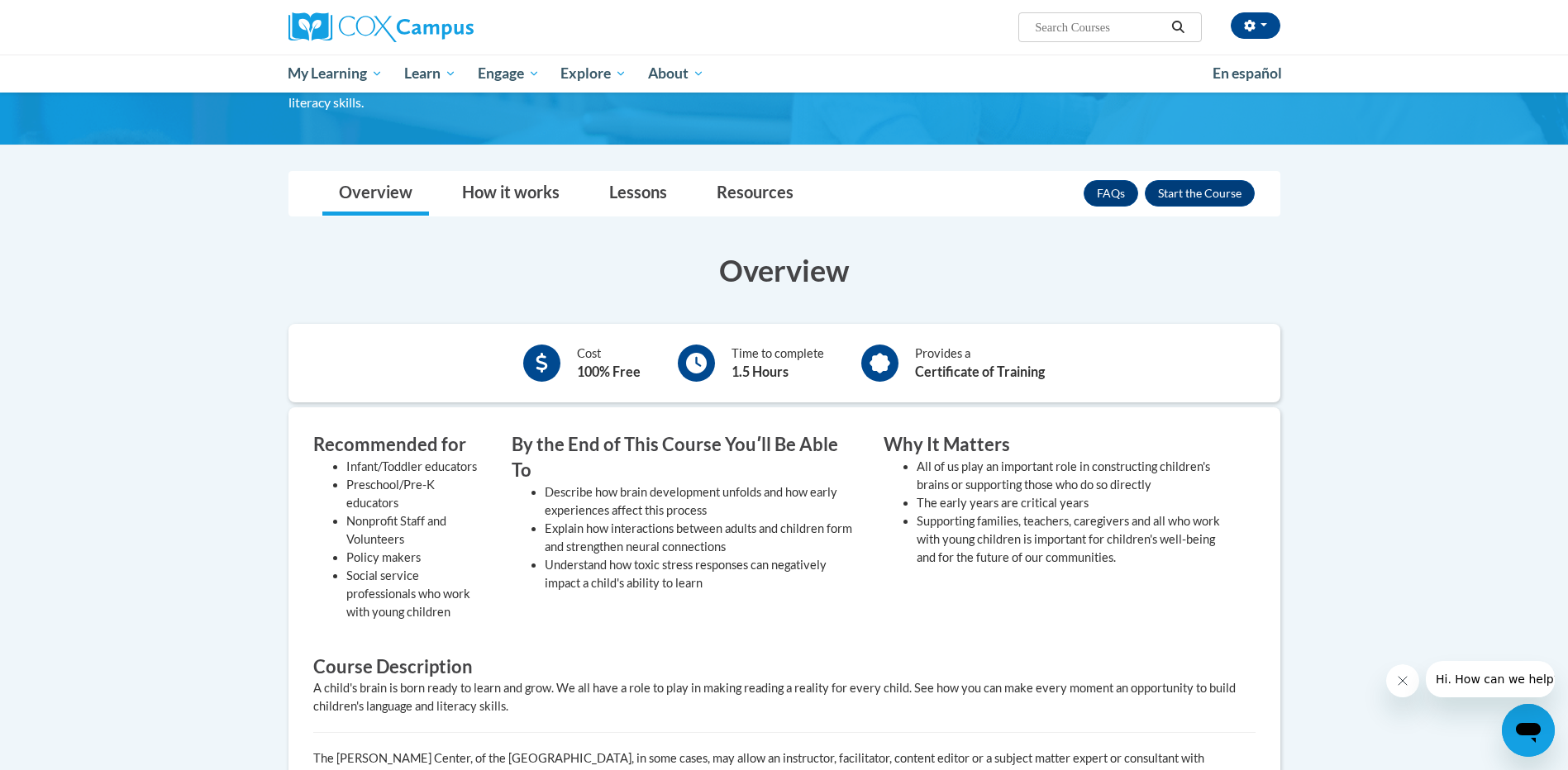
scroll to position [82, 0]
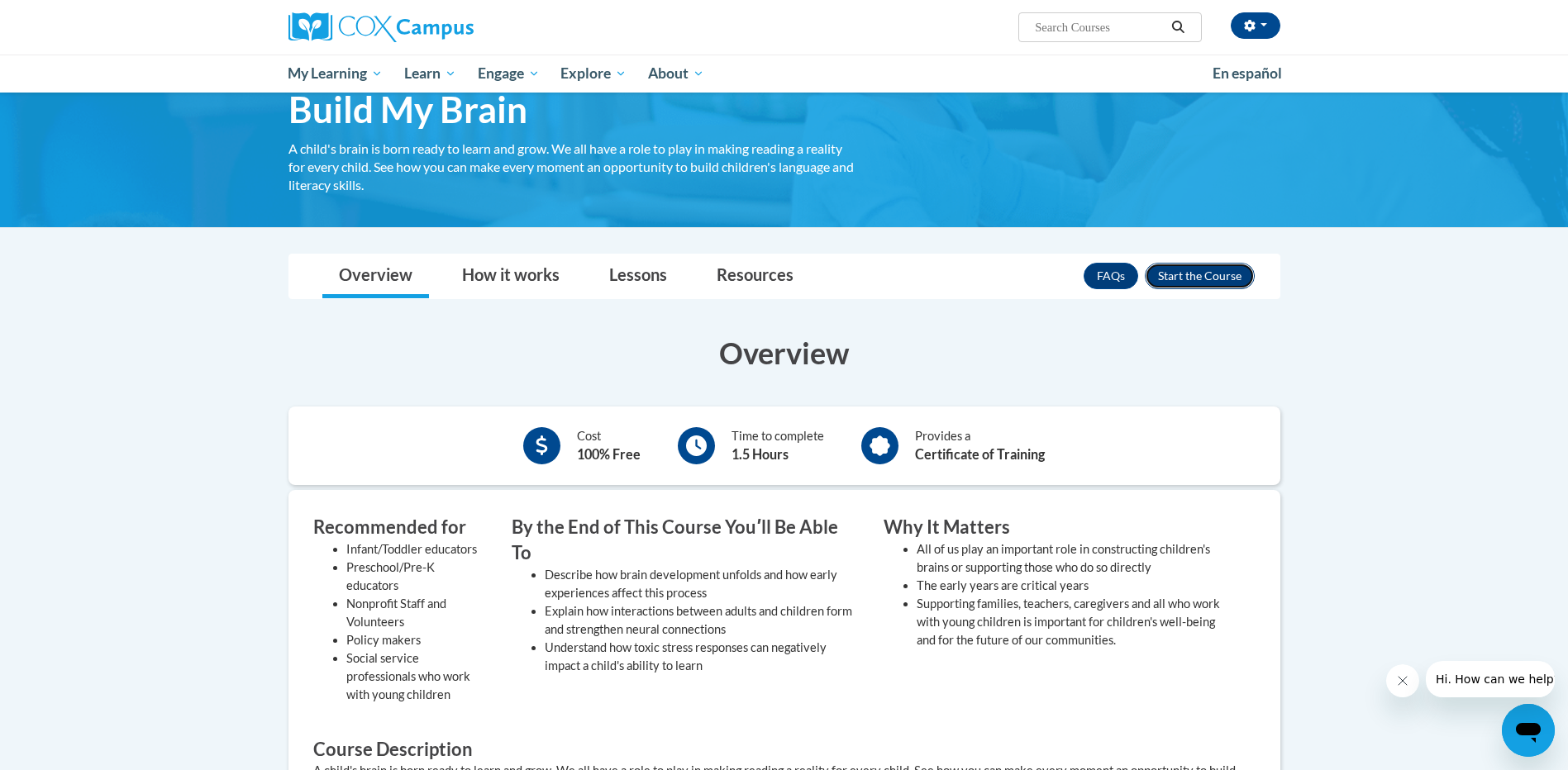
click at [1198, 272] on button "Enroll" at bounding box center [1200, 276] width 110 height 27
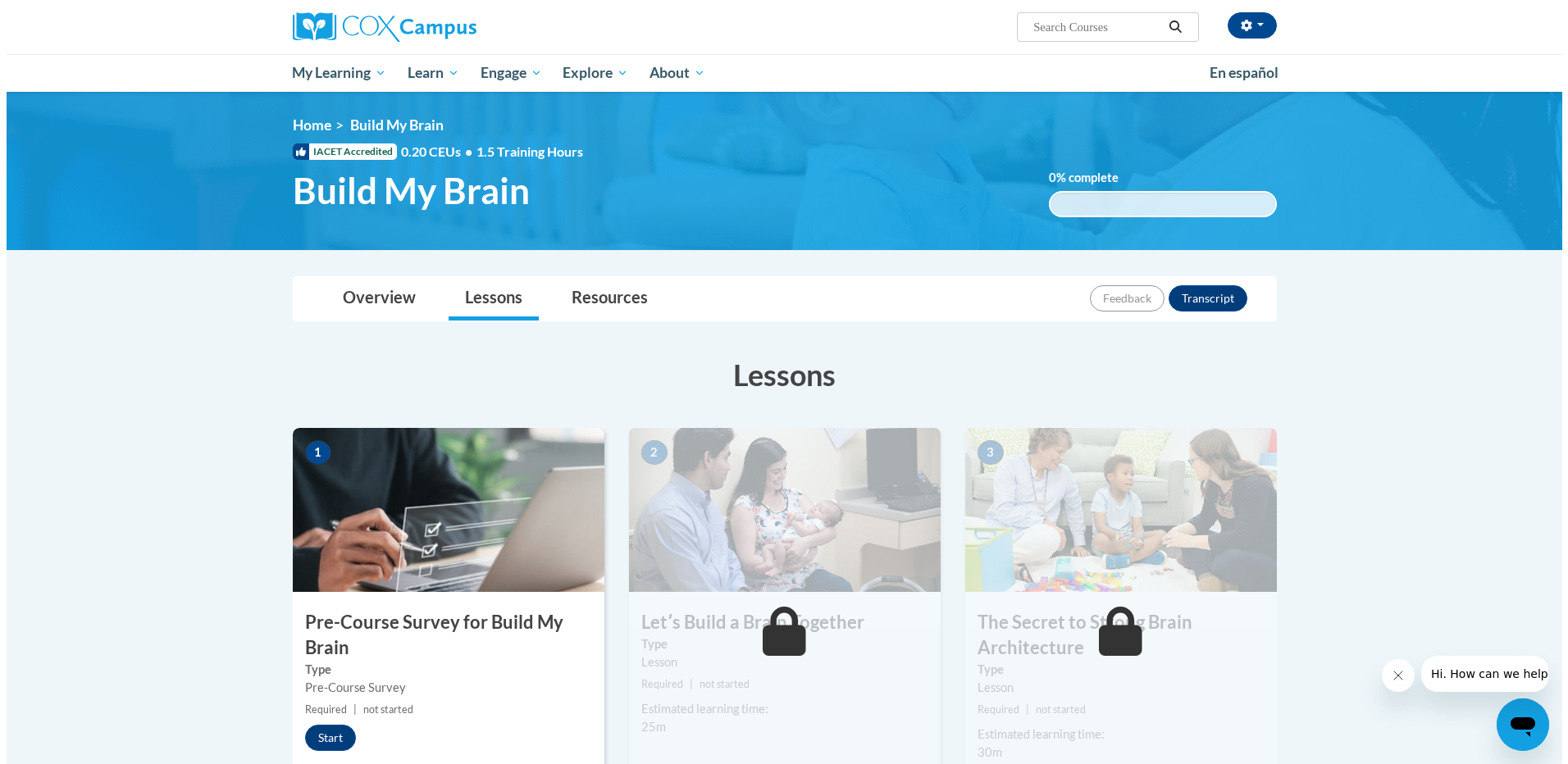
scroll to position [164, 0]
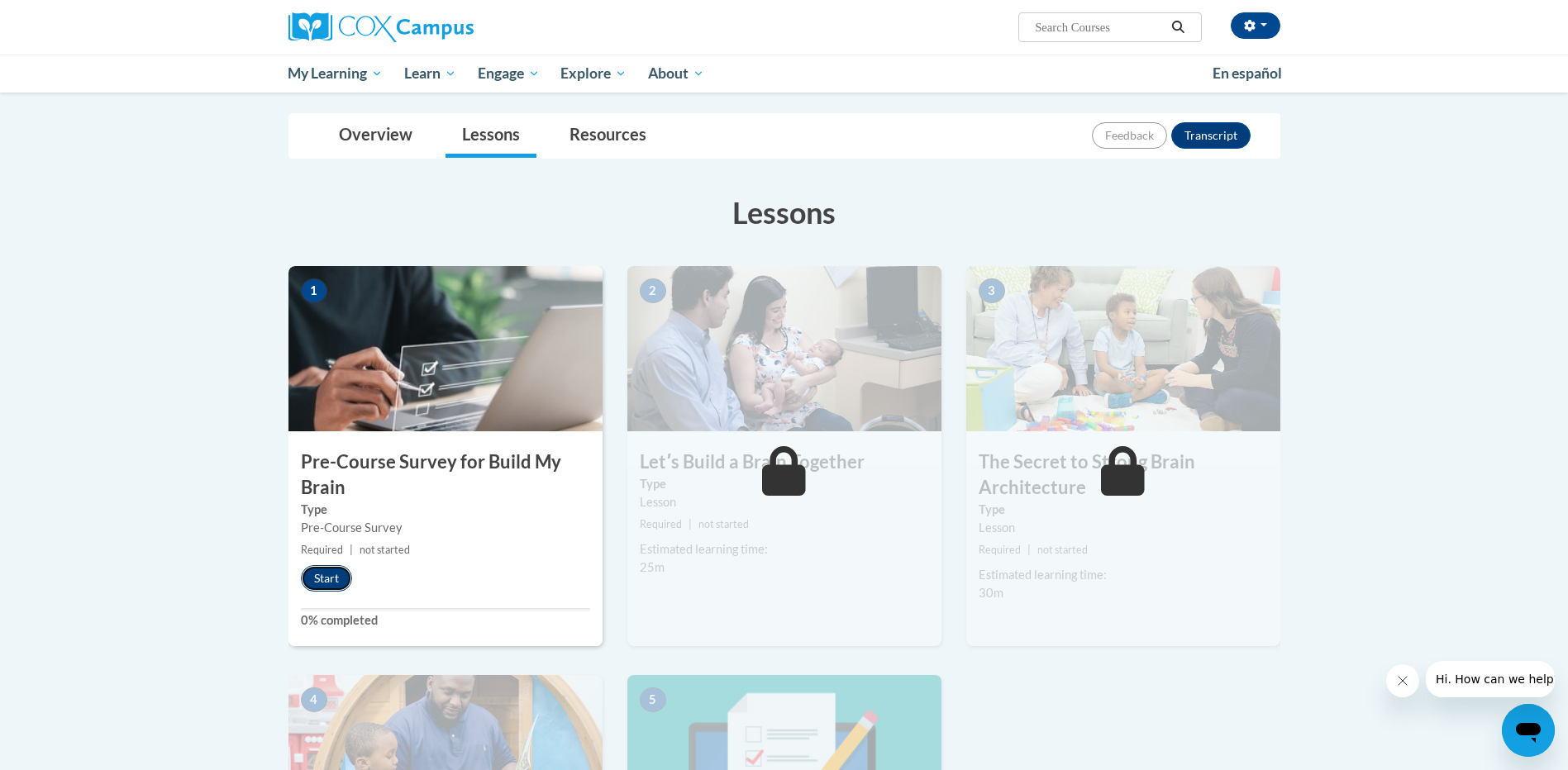
click at [327, 576] on button "Start" at bounding box center [327, 579] width 51 height 27
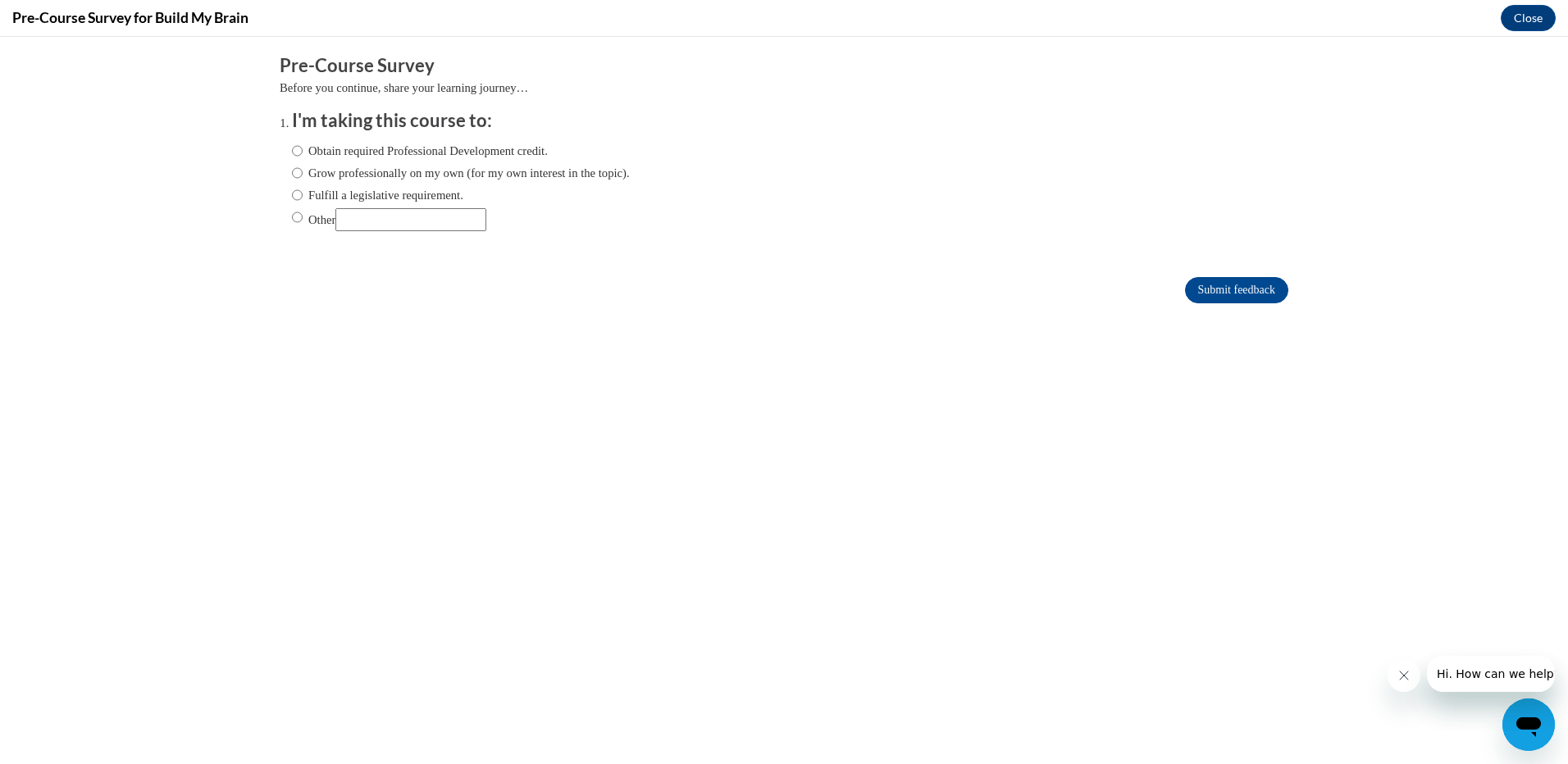
scroll to position [0, 0]
click at [292, 158] on input "Obtain required Professional Development credit." at bounding box center [297, 150] width 11 height 18
radio input "true"
click at [1212, 284] on input "Submit feedback" at bounding box center [1237, 290] width 104 height 26
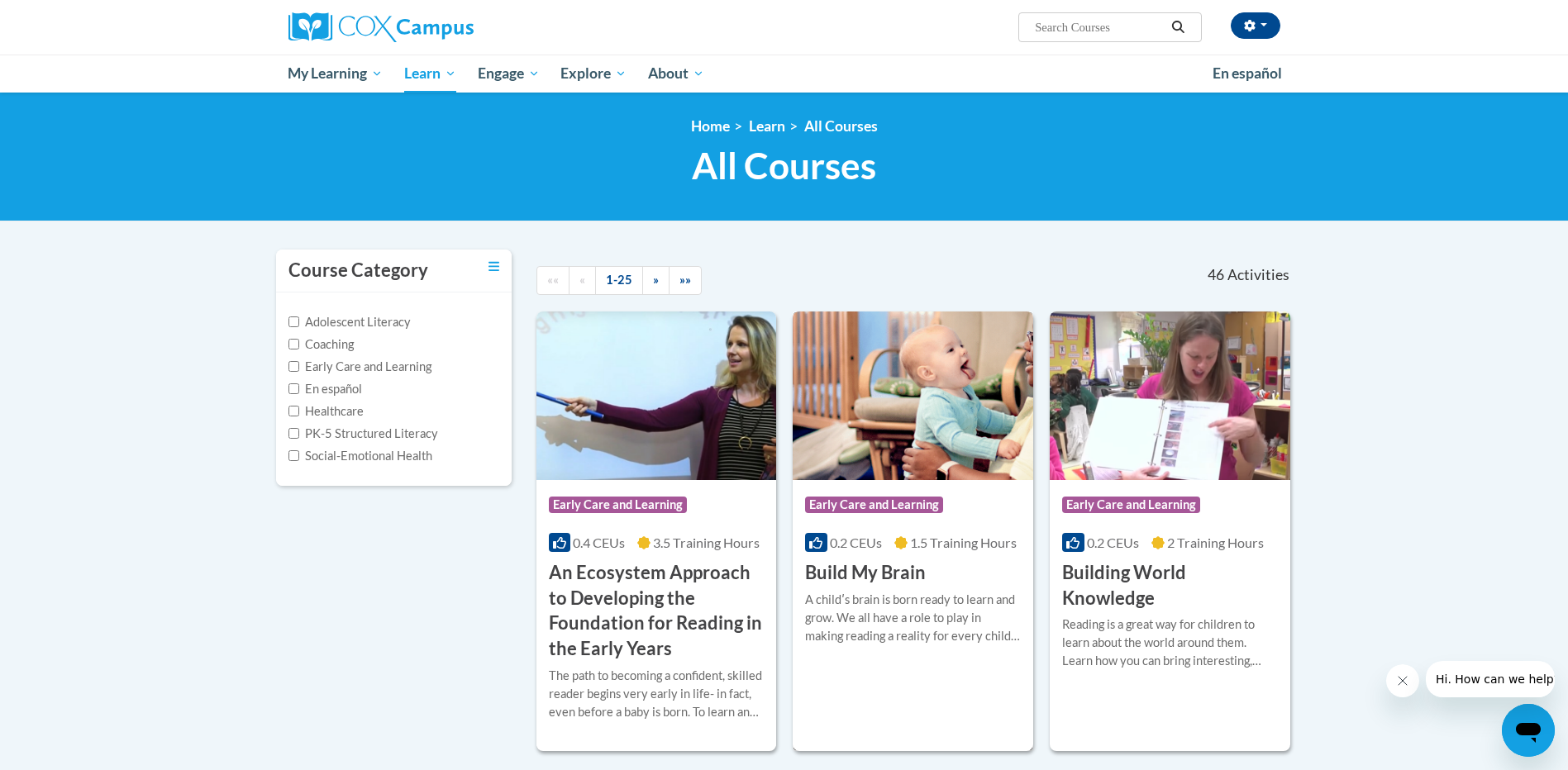
click at [852, 571] on h3 "Build My Brain" at bounding box center [865, 572] width 121 height 26
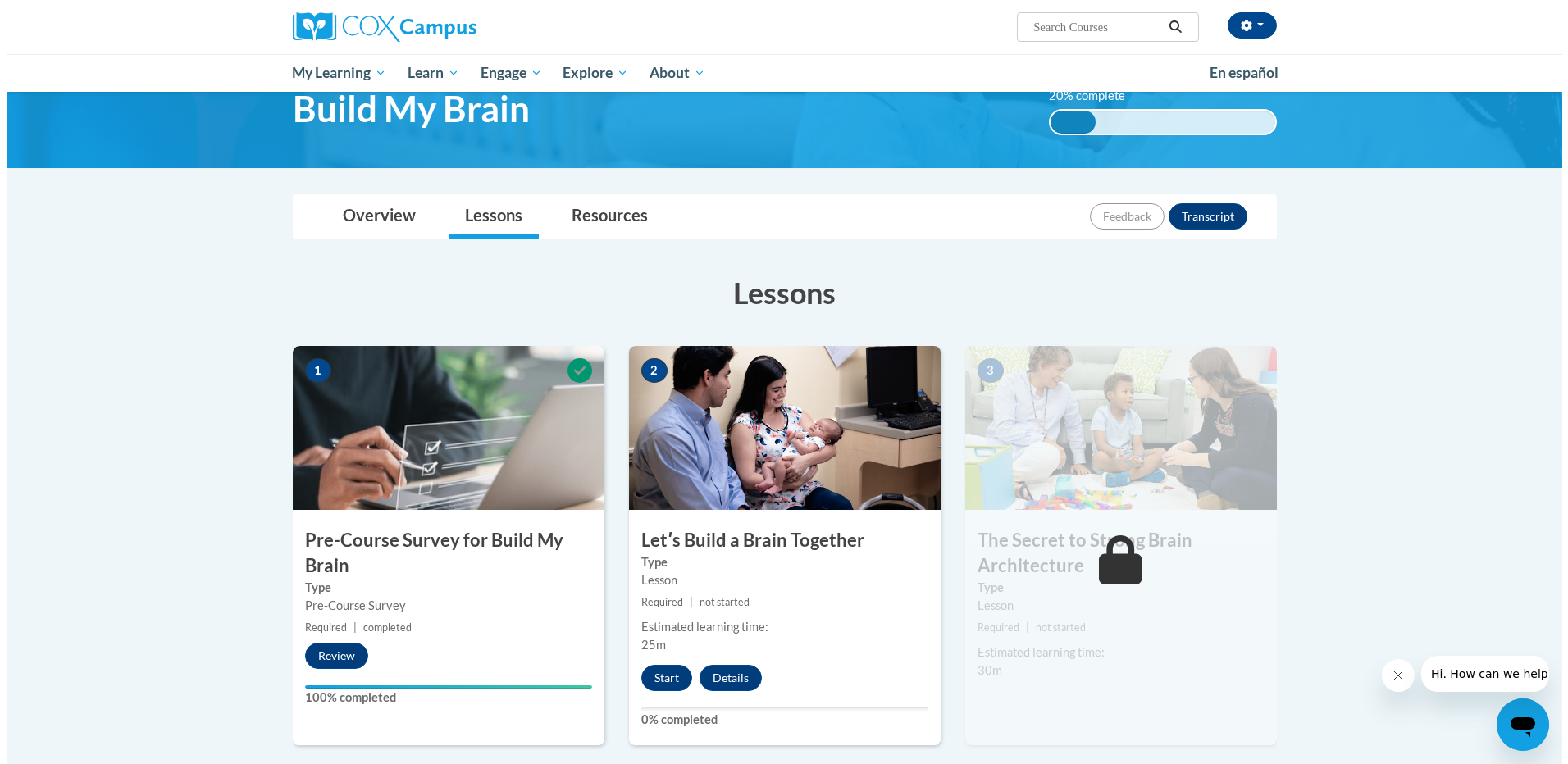
scroll to position [164, 0]
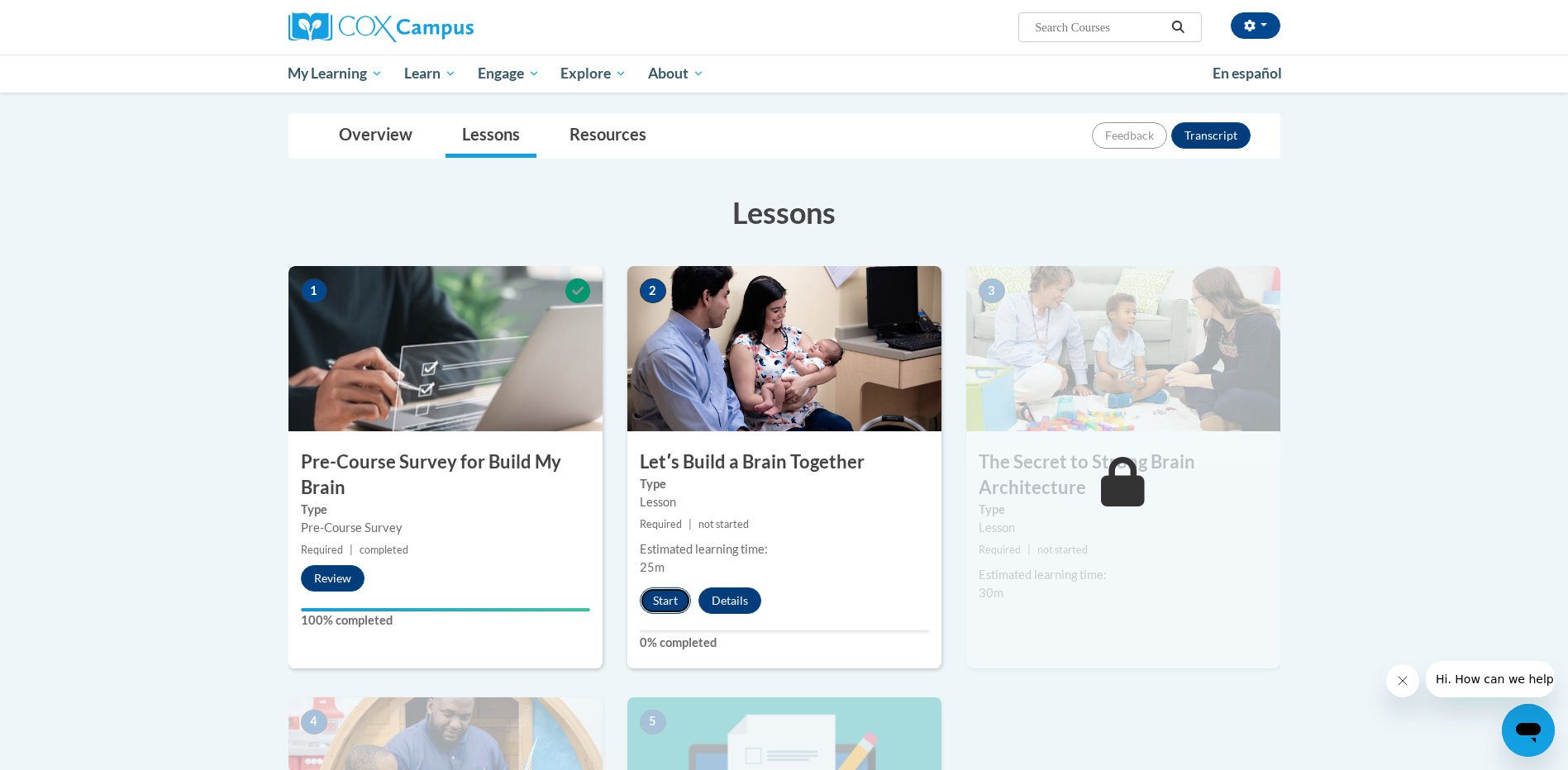
click at [664, 605] on button "Start" at bounding box center [666, 601] width 51 height 27
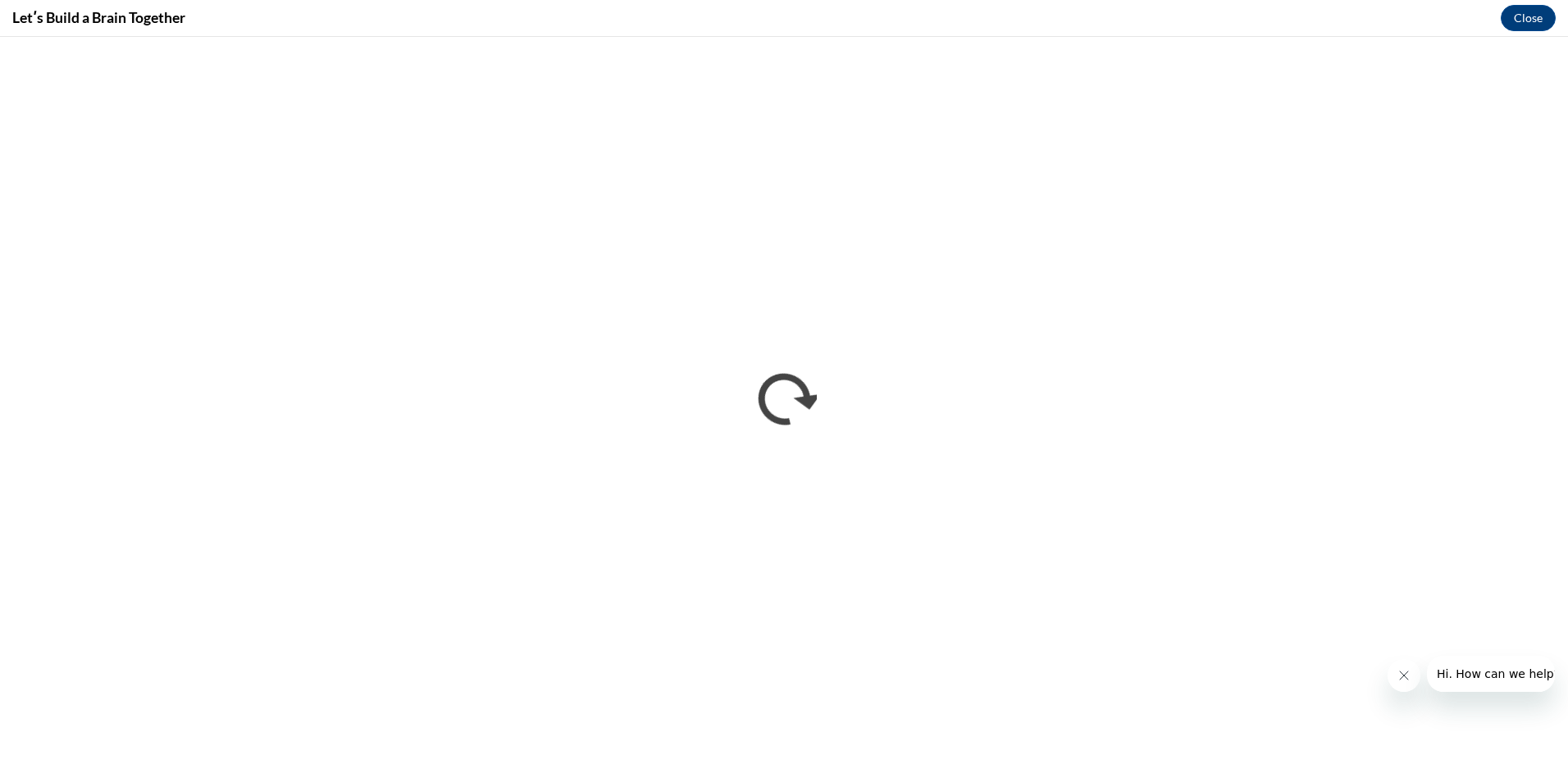
scroll to position [0, 0]
